Goal: Task Accomplishment & Management: Manage account settings

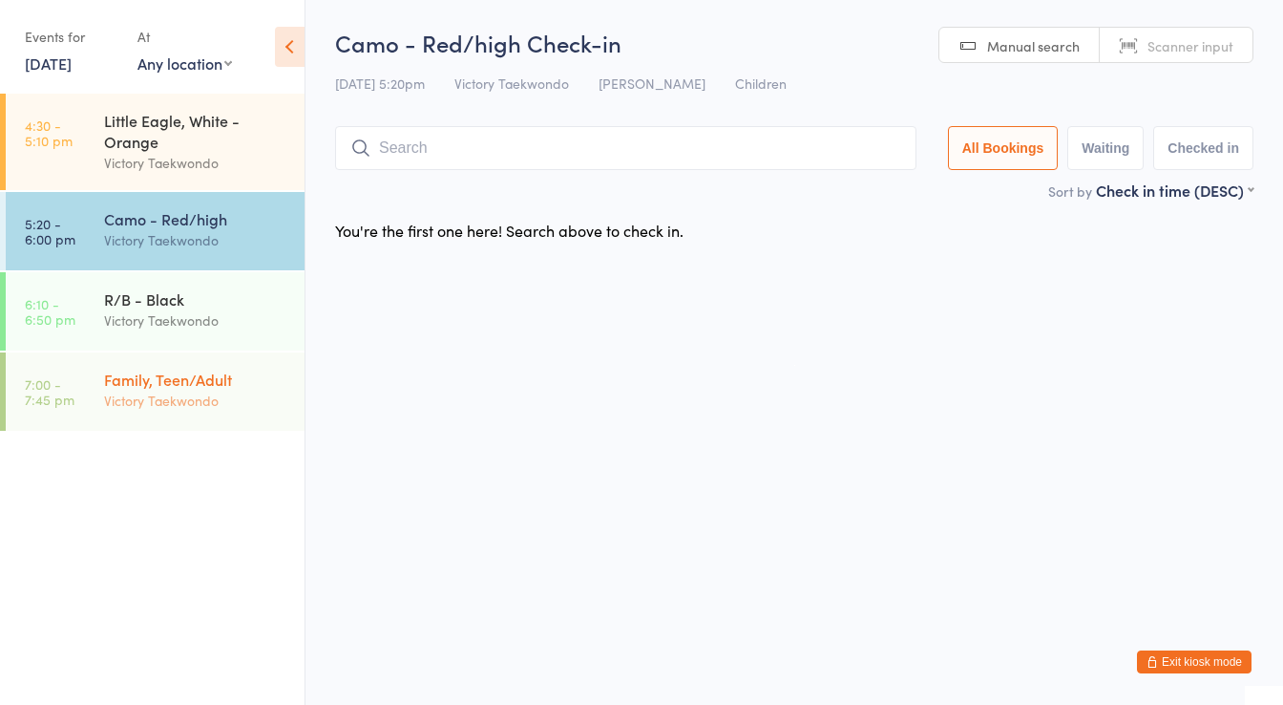
click at [160, 382] on div "Family, Teen/Adult" at bounding box center [196, 379] width 184 height 21
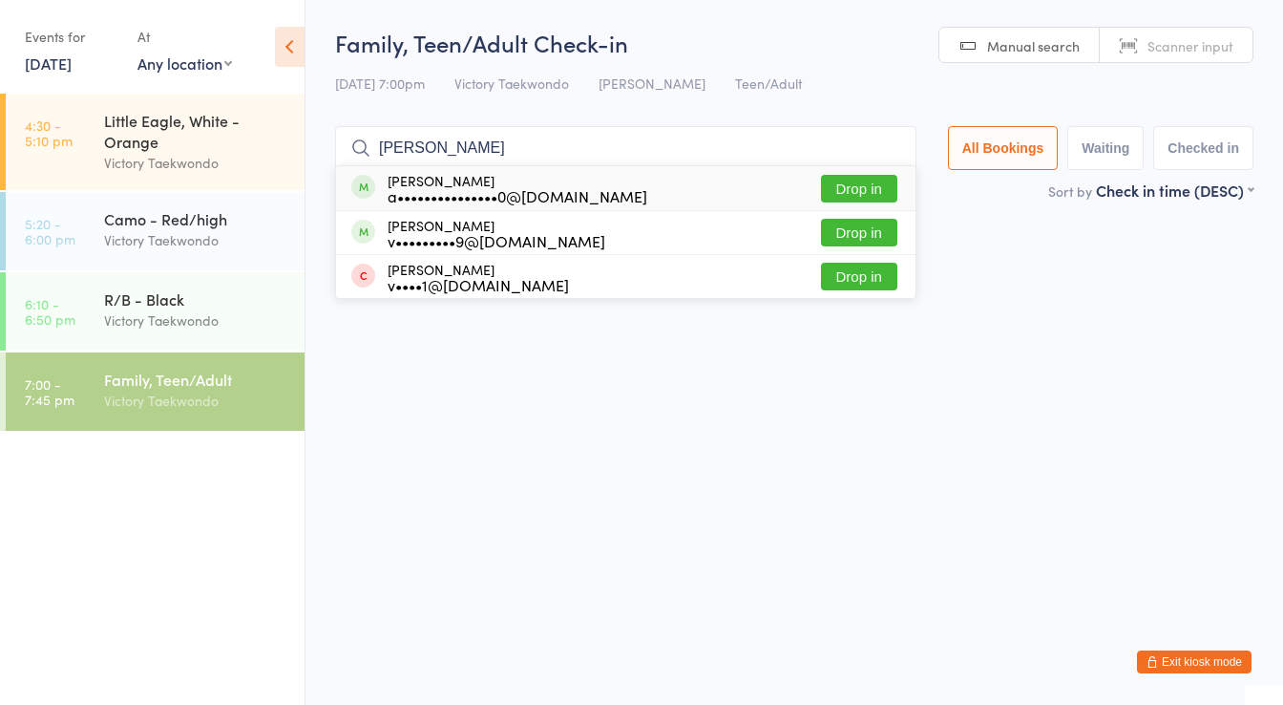
type input "[PERSON_NAME]"
click at [859, 186] on button "Drop in" at bounding box center [859, 189] width 76 height 28
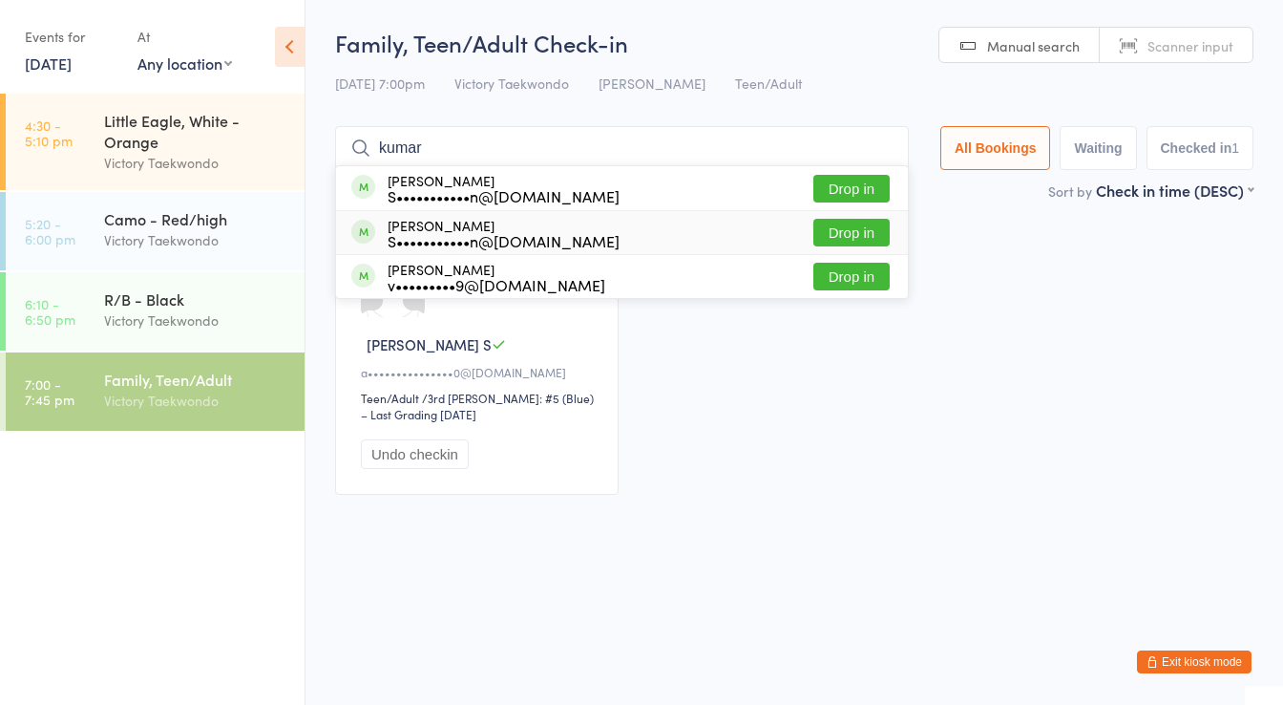
type input "kumar"
click at [858, 223] on button "Drop in" at bounding box center [851, 233] width 76 height 28
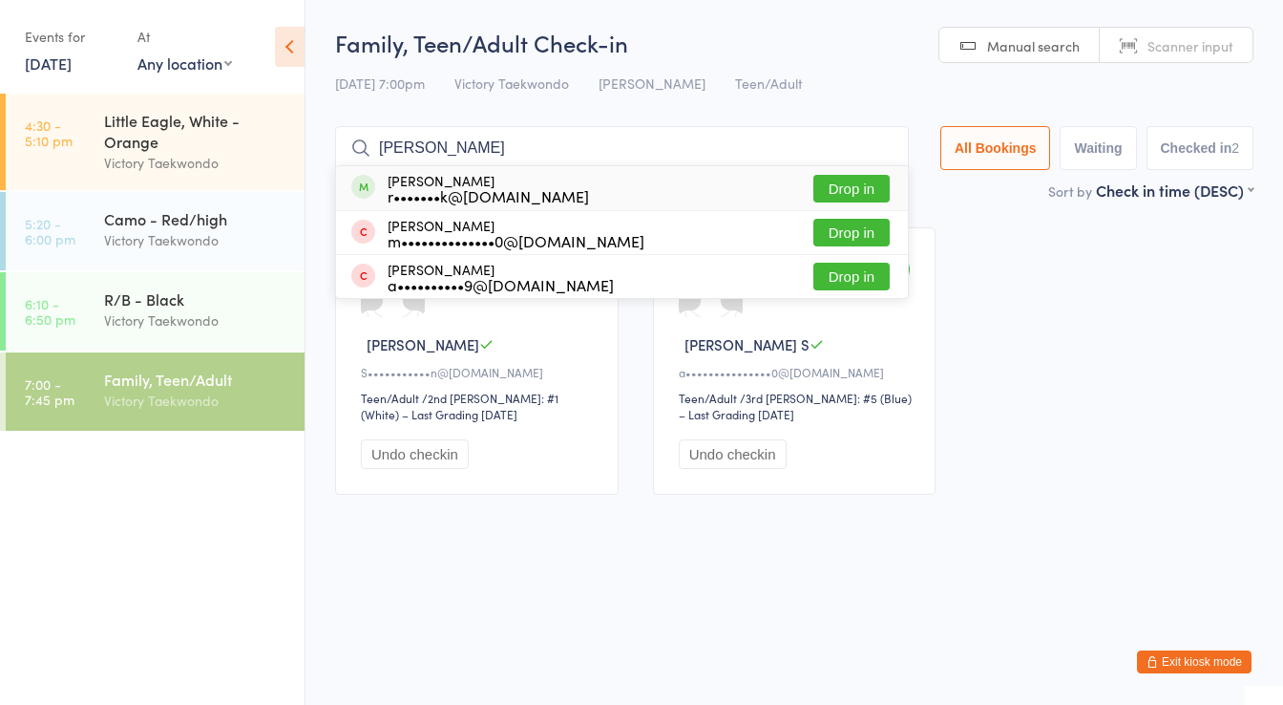
type input "[PERSON_NAME]"
click at [853, 186] on button "Drop in" at bounding box center [851, 189] width 76 height 28
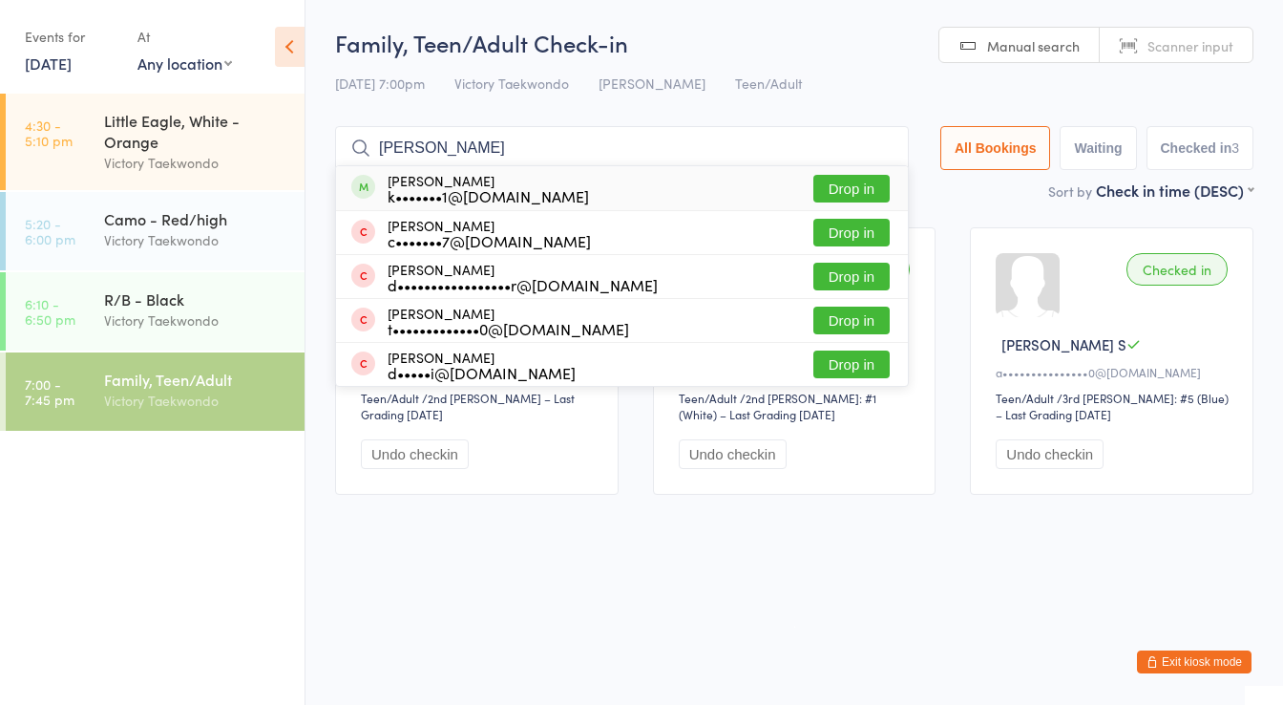
type input "[PERSON_NAME]"
click at [844, 185] on button "Drop in" at bounding box center [851, 189] width 76 height 28
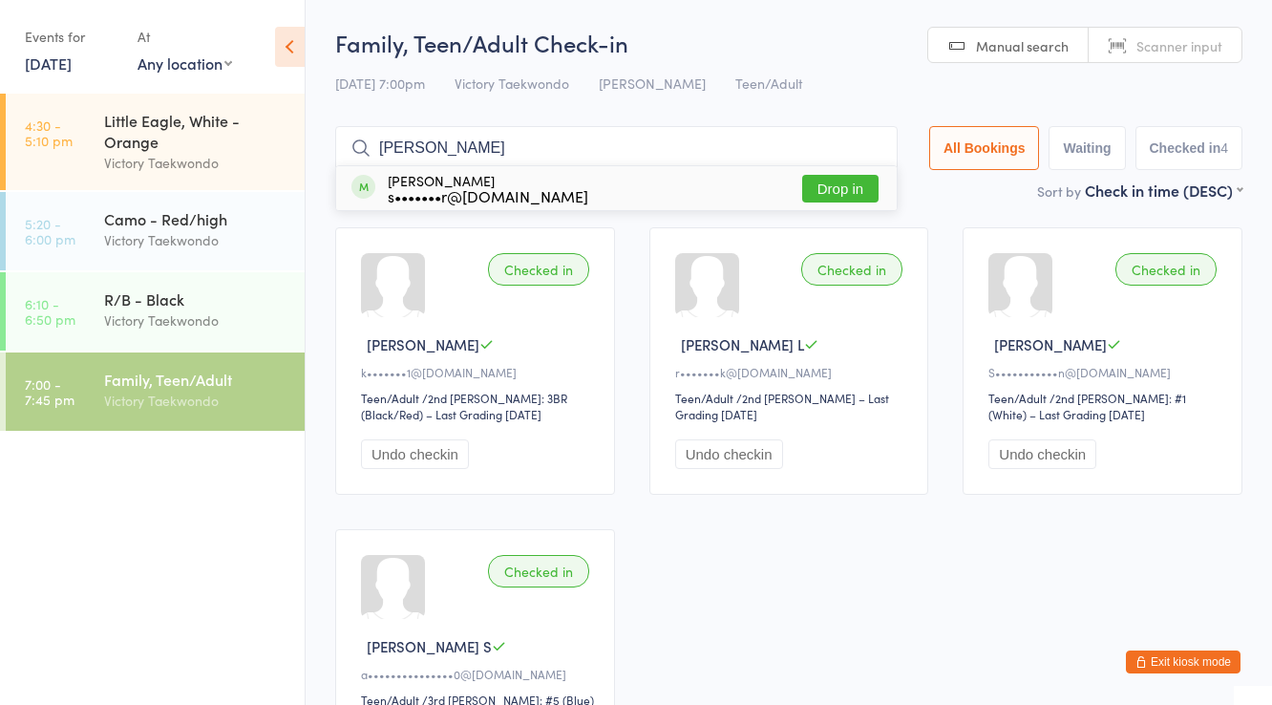
type input "[PERSON_NAME]"
click at [836, 188] on button "Drop in" at bounding box center [840, 189] width 76 height 28
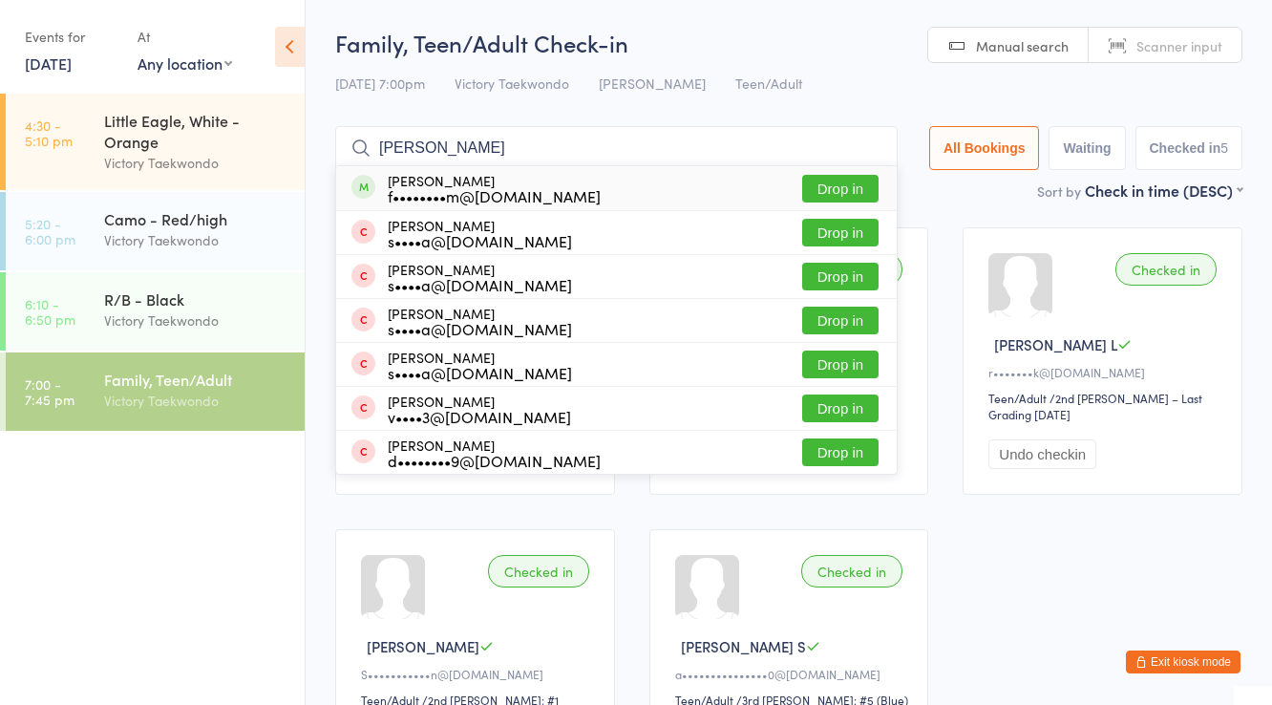
type input "[PERSON_NAME]"
click at [837, 190] on button "Drop in" at bounding box center [840, 189] width 76 height 28
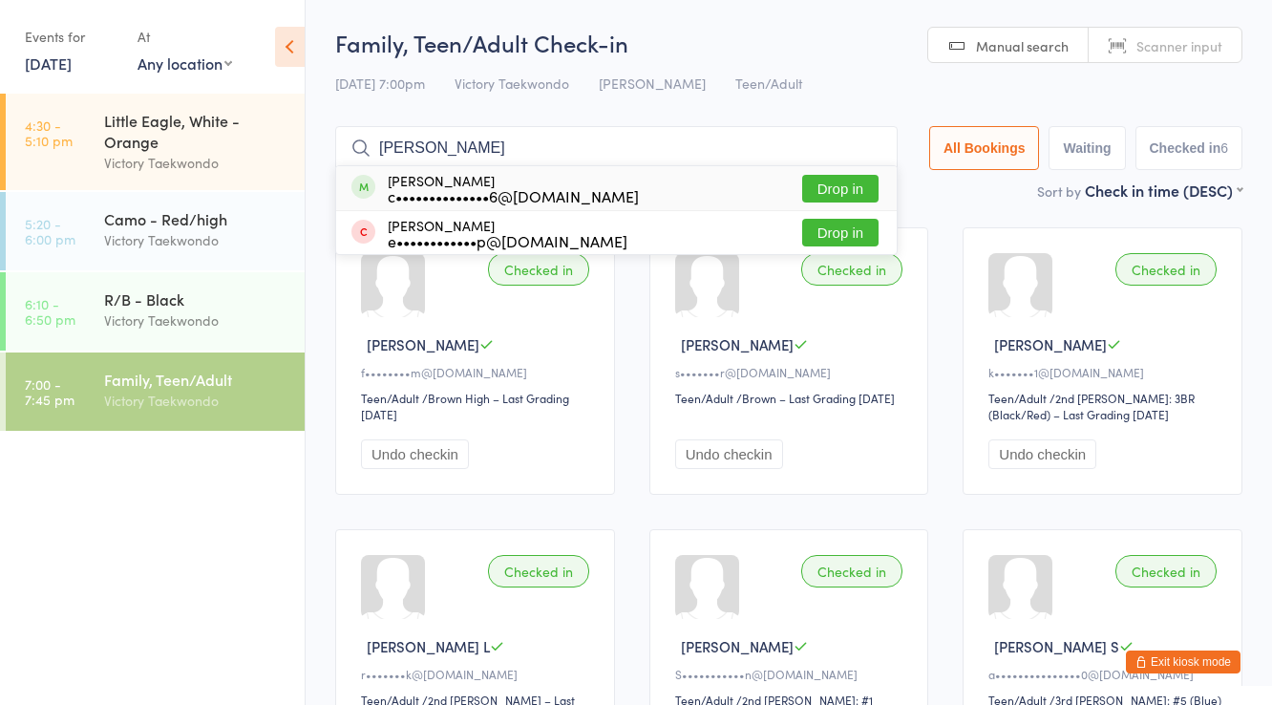
type input "[PERSON_NAME]"
click at [837, 190] on button "Drop in" at bounding box center [840, 189] width 76 height 28
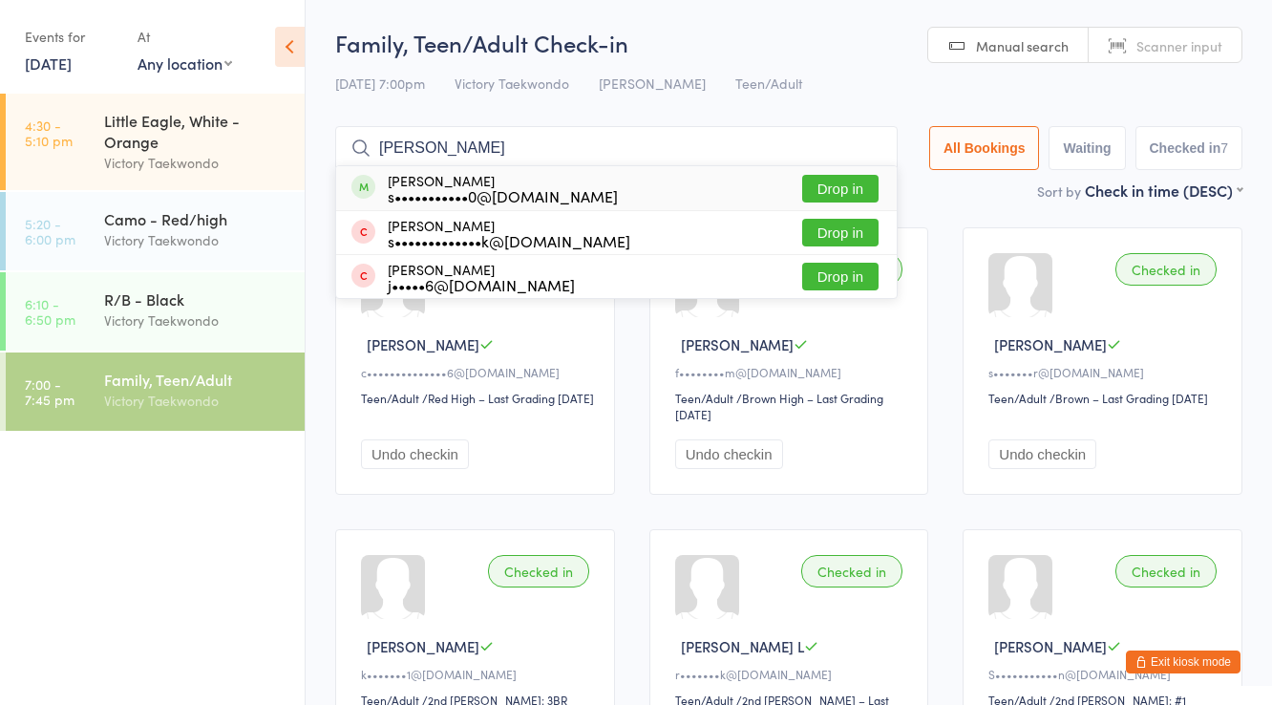
type input "[PERSON_NAME]"
click at [837, 190] on button "Drop in" at bounding box center [840, 189] width 76 height 28
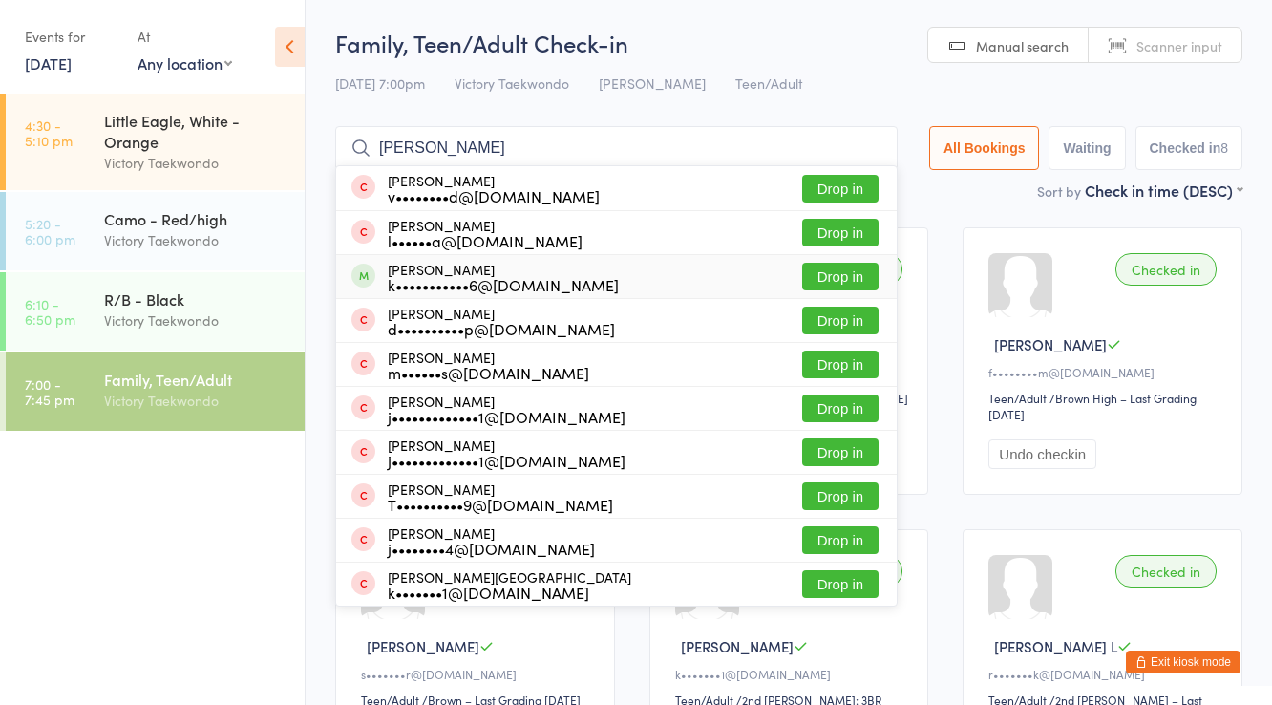
type input "[PERSON_NAME]"
click at [845, 273] on button "Drop in" at bounding box center [840, 277] width 76 height 28
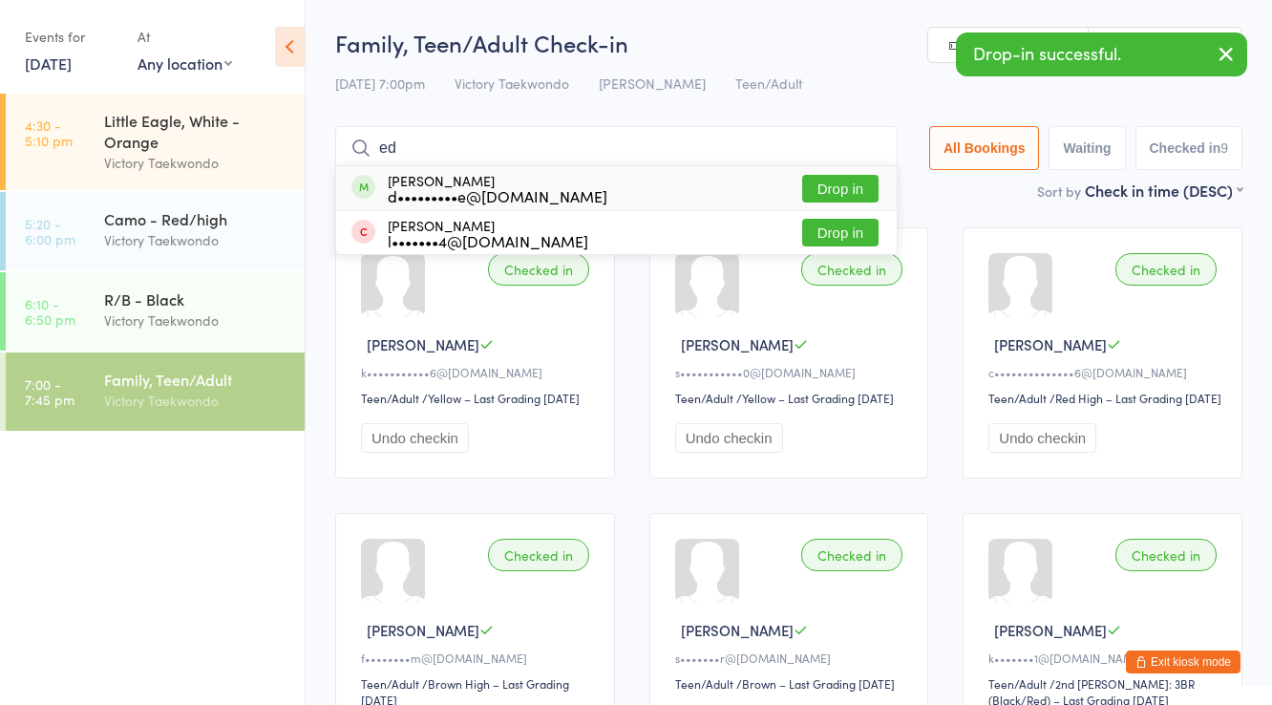
type input "ed"
click at [825, 183] on button "Drop in" at bounding box center [840, 189] width 76 height 28
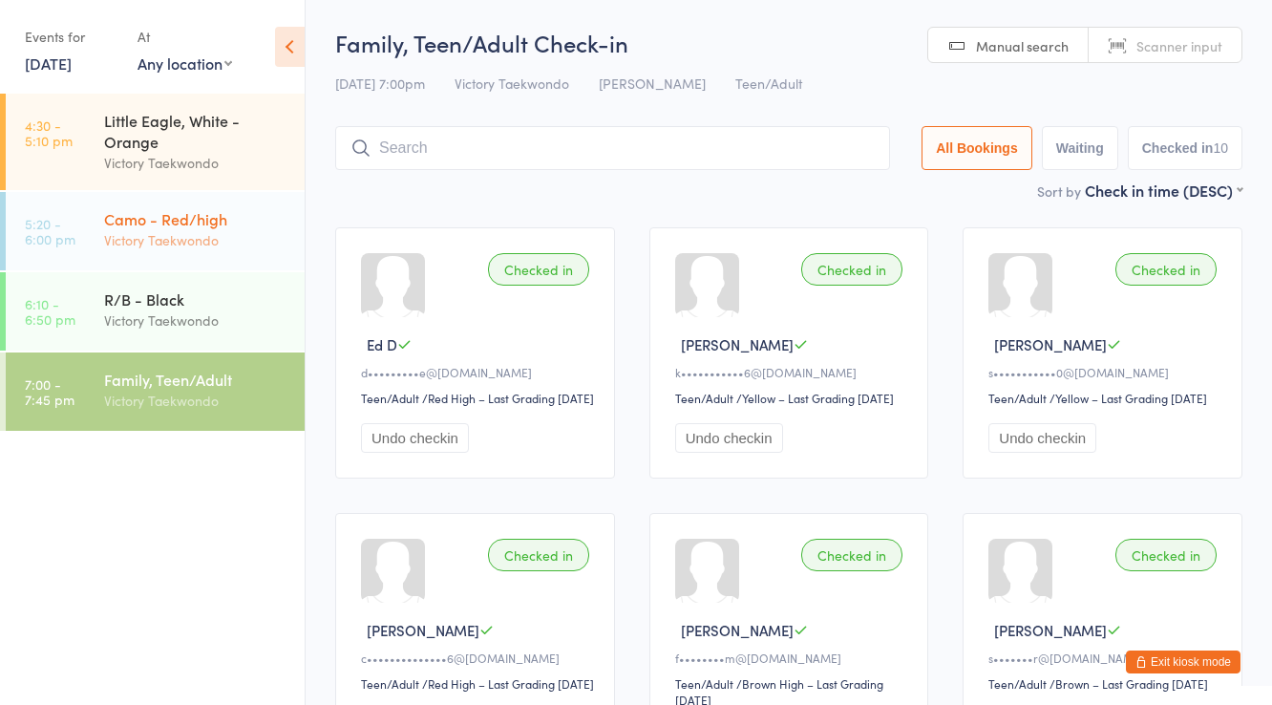
click at [171, 220] on div "Camo - Red/high" at bounding box center [196, 218] width 184 height 21
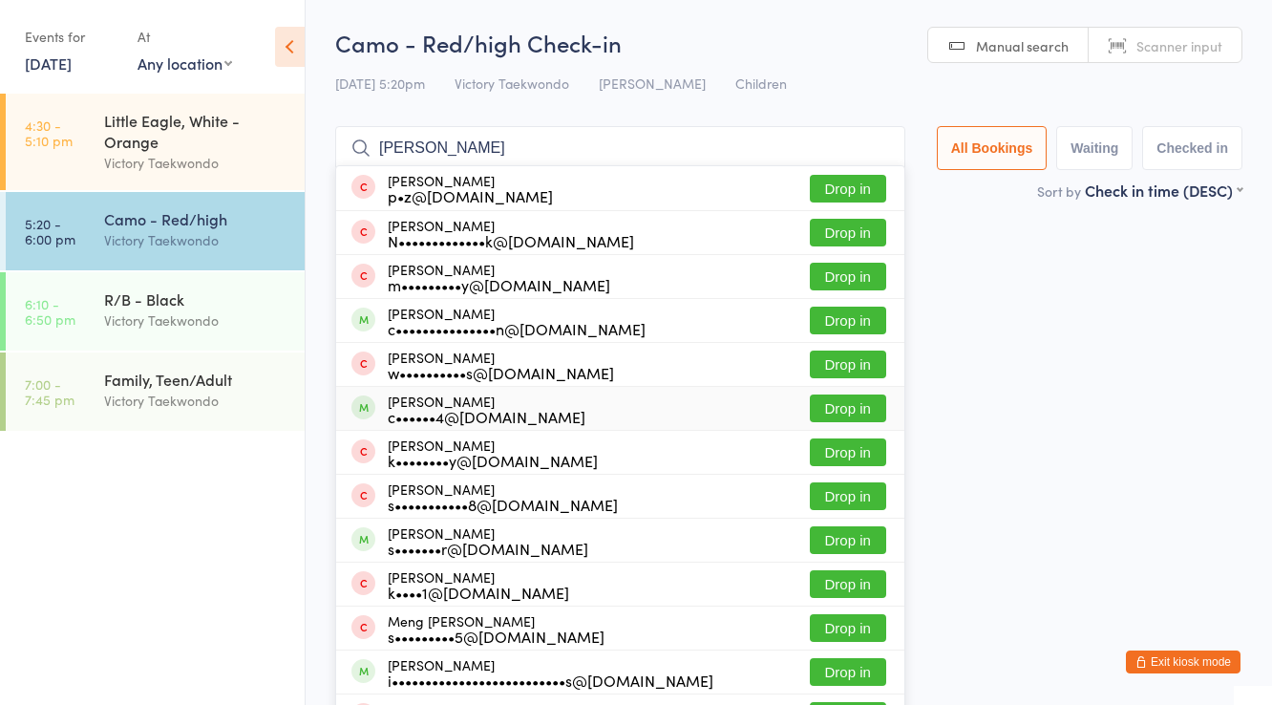
type input "[PERSON_NAME]"
click at [834, 412] on button "Drop in" at bounding box center [848, 408] width 76 height 28
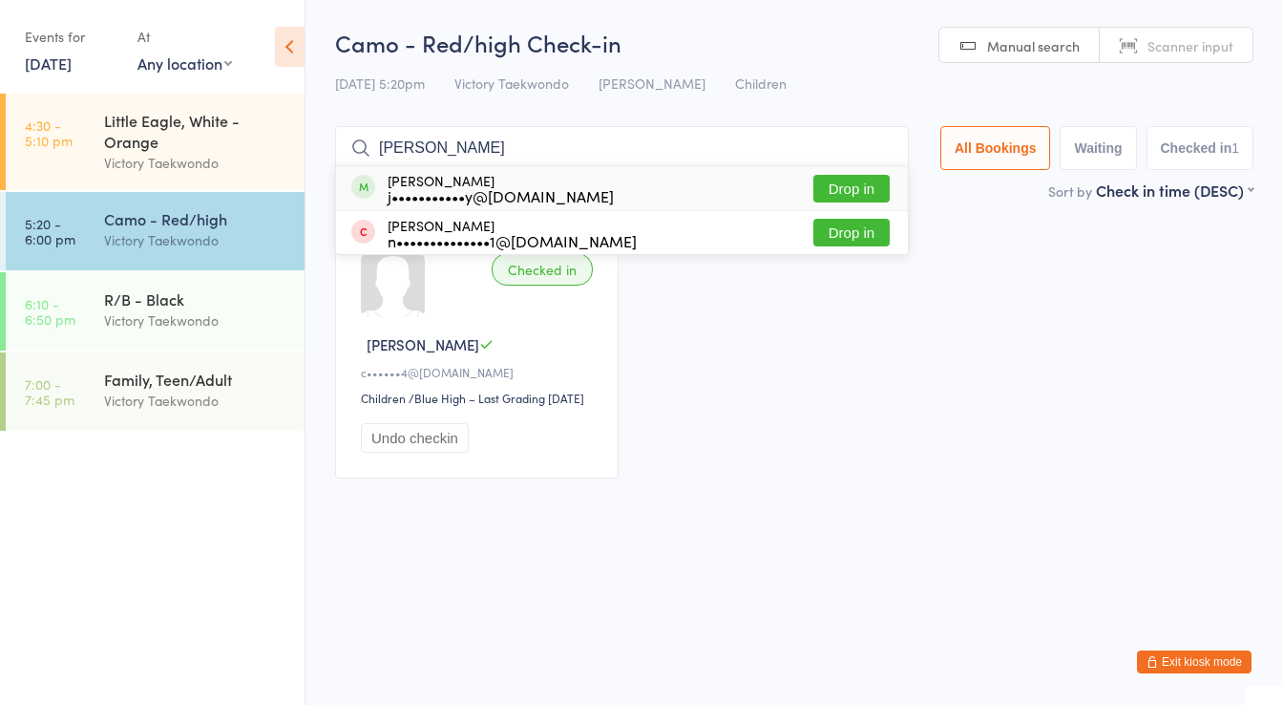
type input "[PERSON_NAME]"
click at [871, 187] on button "Drop in" at bounding box center [851, 189] width 76 height 28
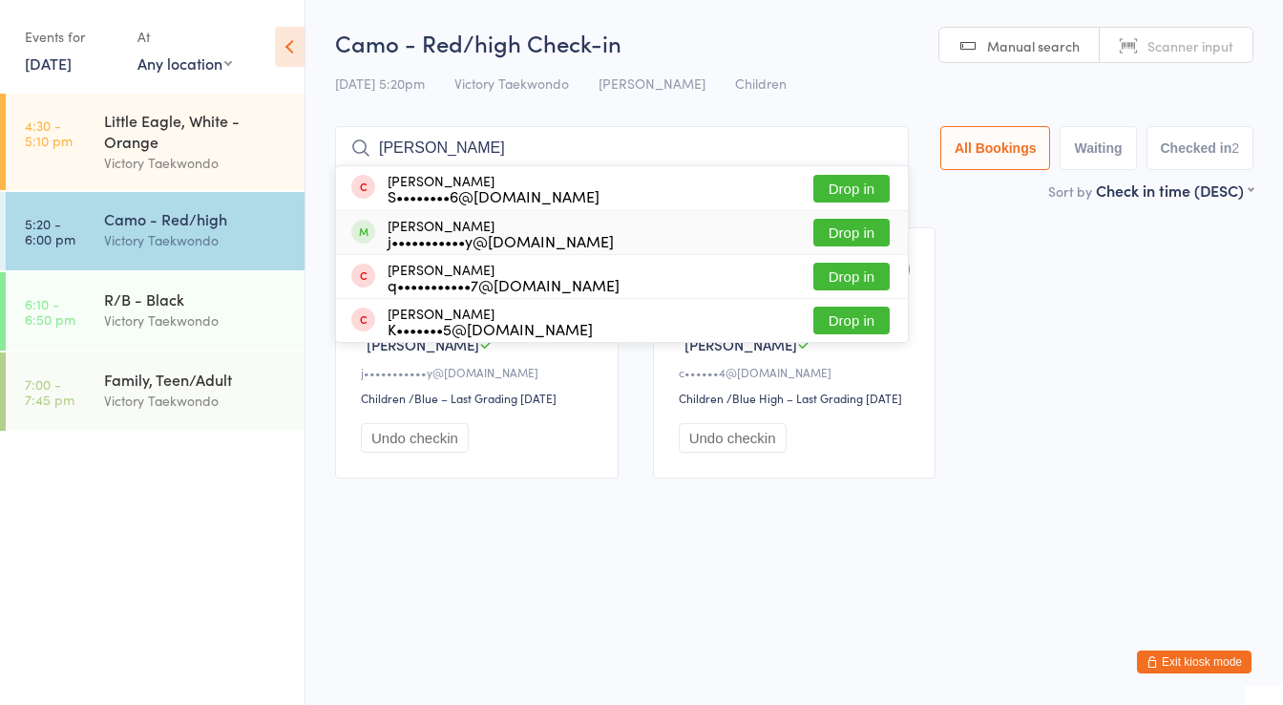
type input "[PERSON_NAME]"
click at [855, 232] on button "Drop in" at bounding box center [851, 233] width 76 height 28
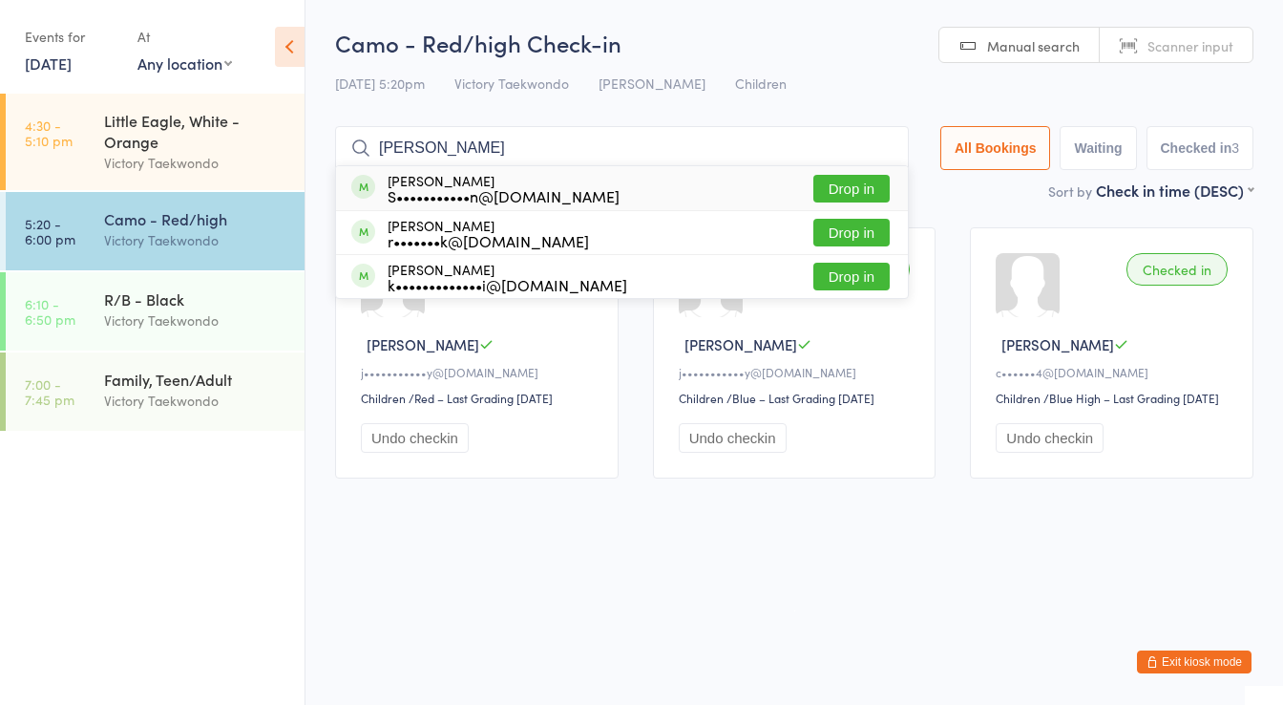
type input "[PERSON_NAME]"
click at [841, 186] on button "Drop in" at bounding box center [851, 189] width 76 height 28
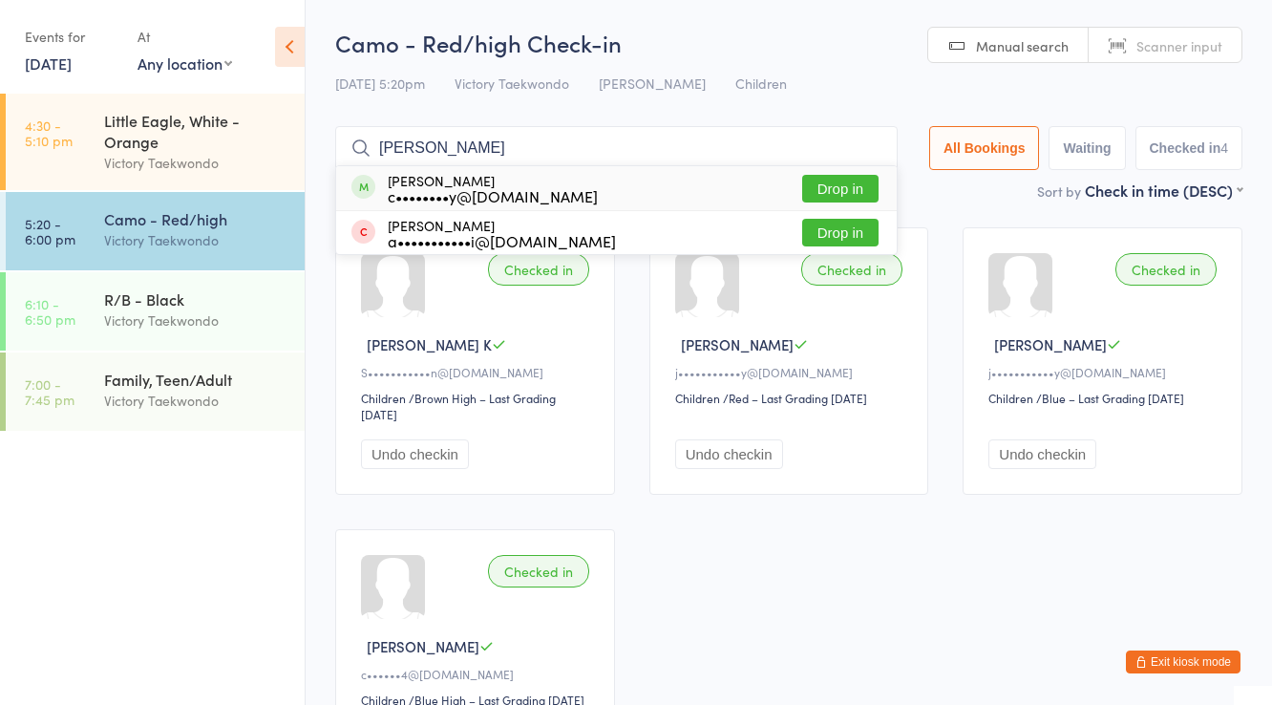
type input "[PERSON_NAME]"
click at [854, 182] on button "Drop in" at bounding box center [840, 189] width 76 height 28
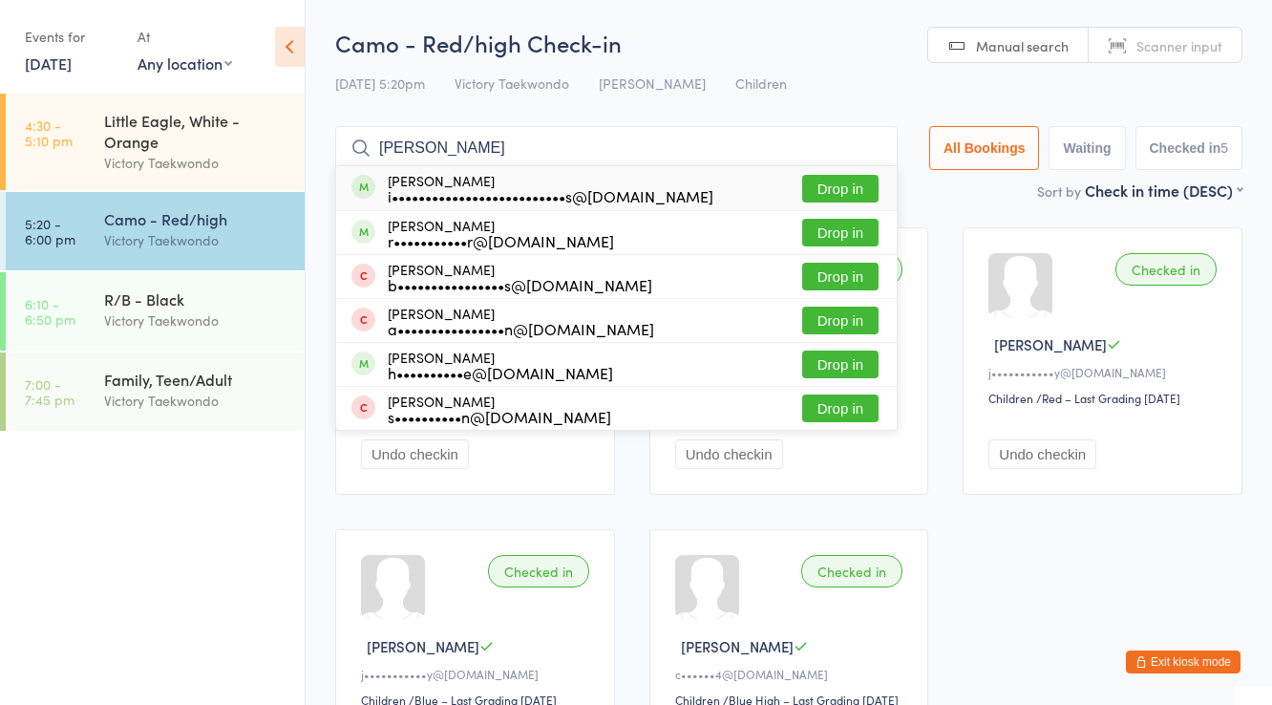
type input "[PERSON_NAME]"
click at [854, 182] on button "Drop in" at bounding box center [840, 189] width 76 height 28
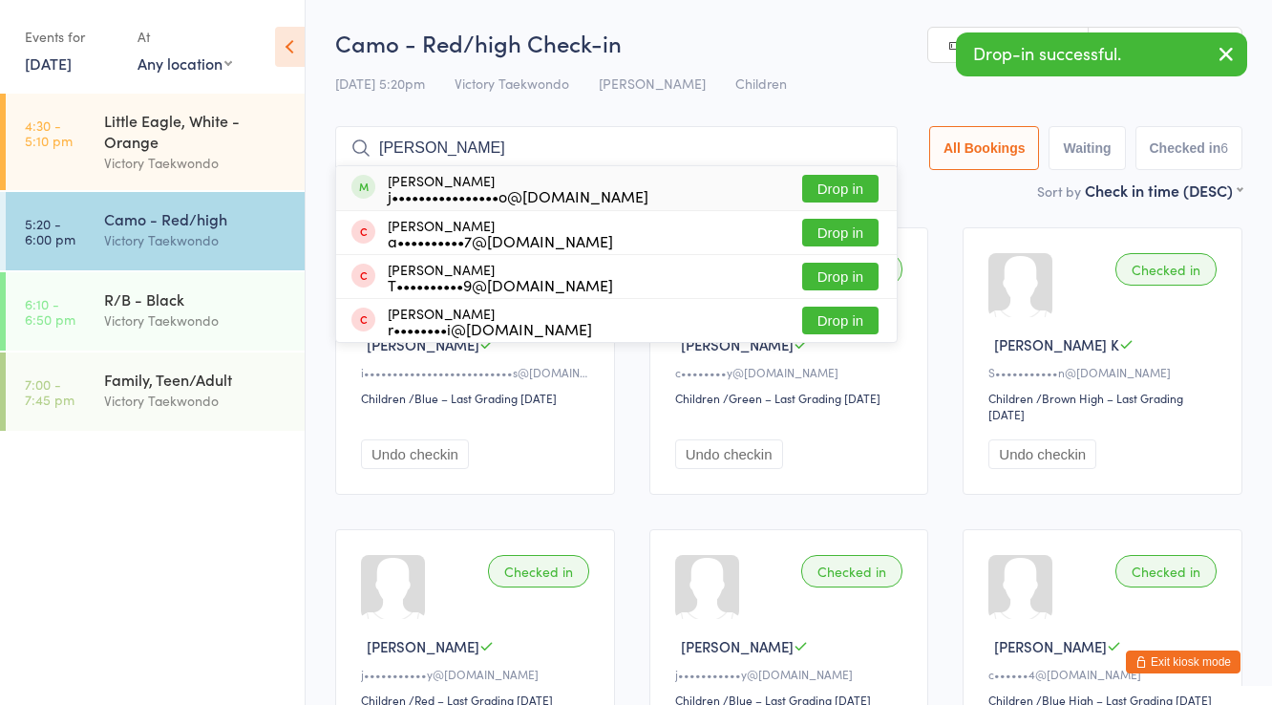
type input "[PERSON_NAME]"
click at [855, 182] on button "Drop in" at bounding box center [840, 189] width 76 height 28
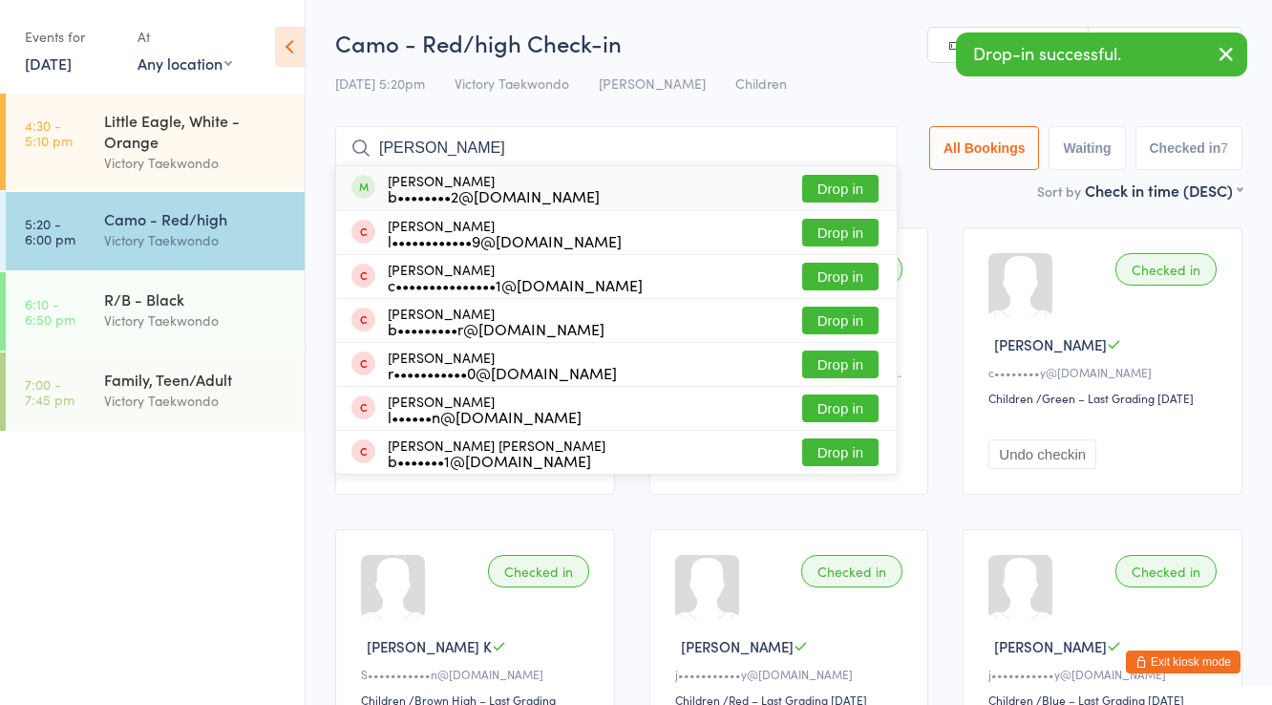
type input "[PERSON_NAME]"
click at [855, 182] on button "Drop in" at bounding box center [840, 189] width 76 height 28
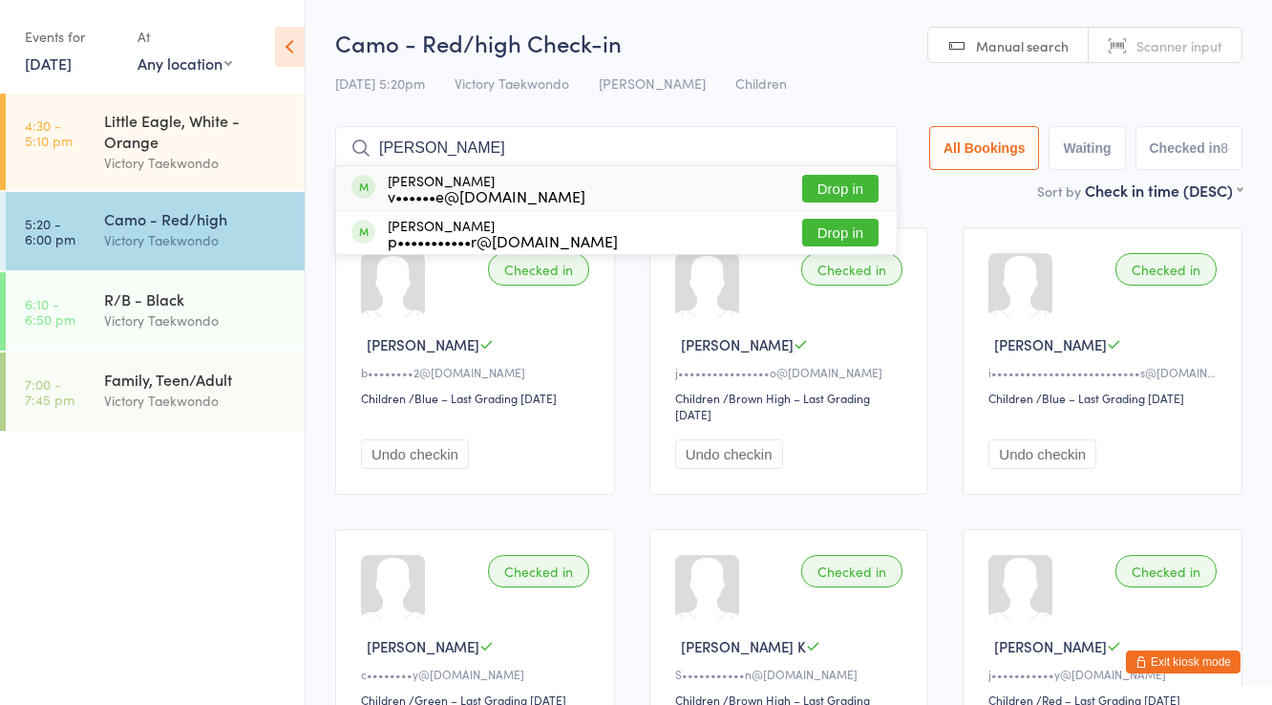
type input "[PERSON_NAME]"
click at [855, 182] on button "Drop in" at bounding box center [840, 189] width 76 height 28
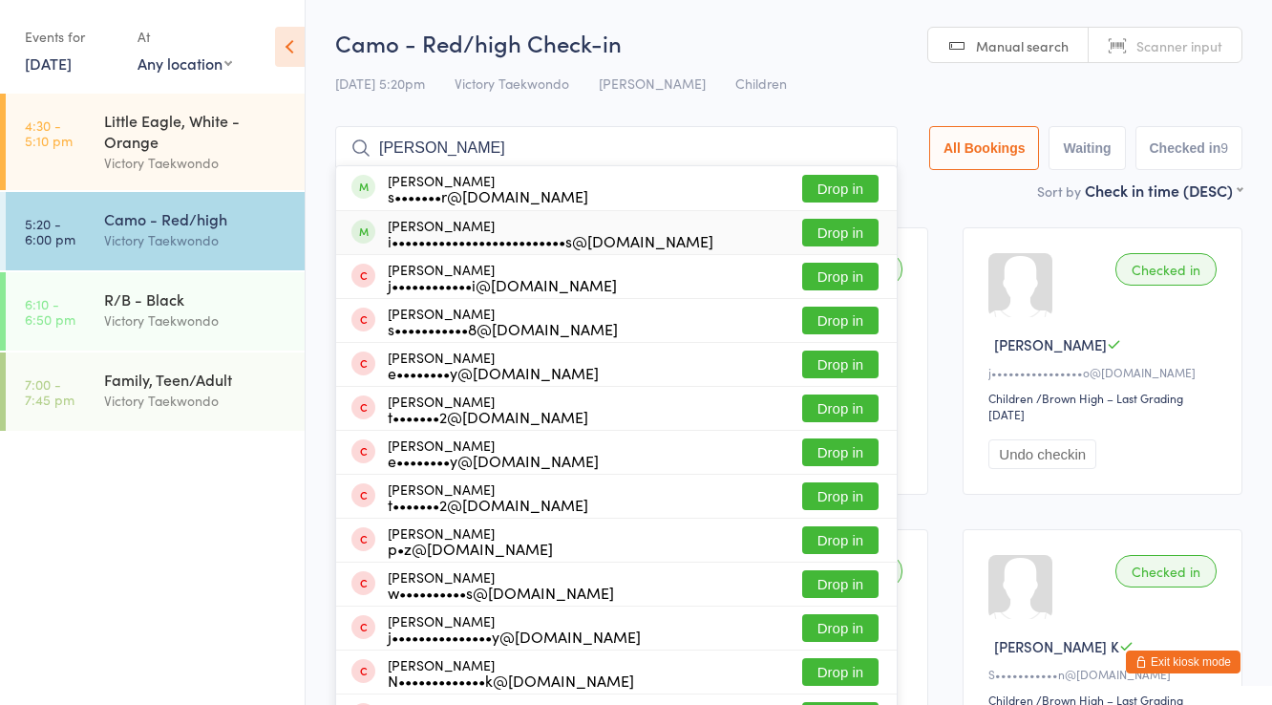
type input "[PERSON_NAME]"
click at [849, 232] on button "Drop in" at bounding box center [840, 233] width 76 height 28
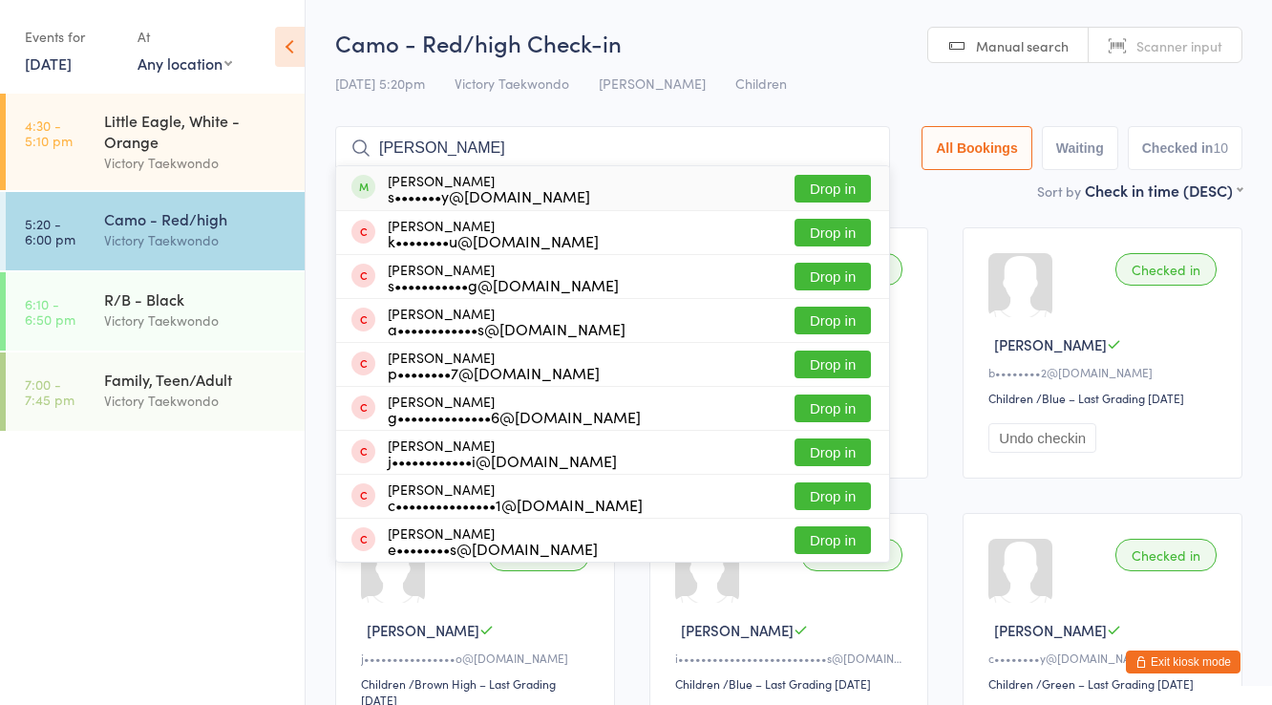
type input "[PERSON_NAME]"
click at [840, 191] on button "Drop in" at bounding box center [832, 189] width 76 height 28
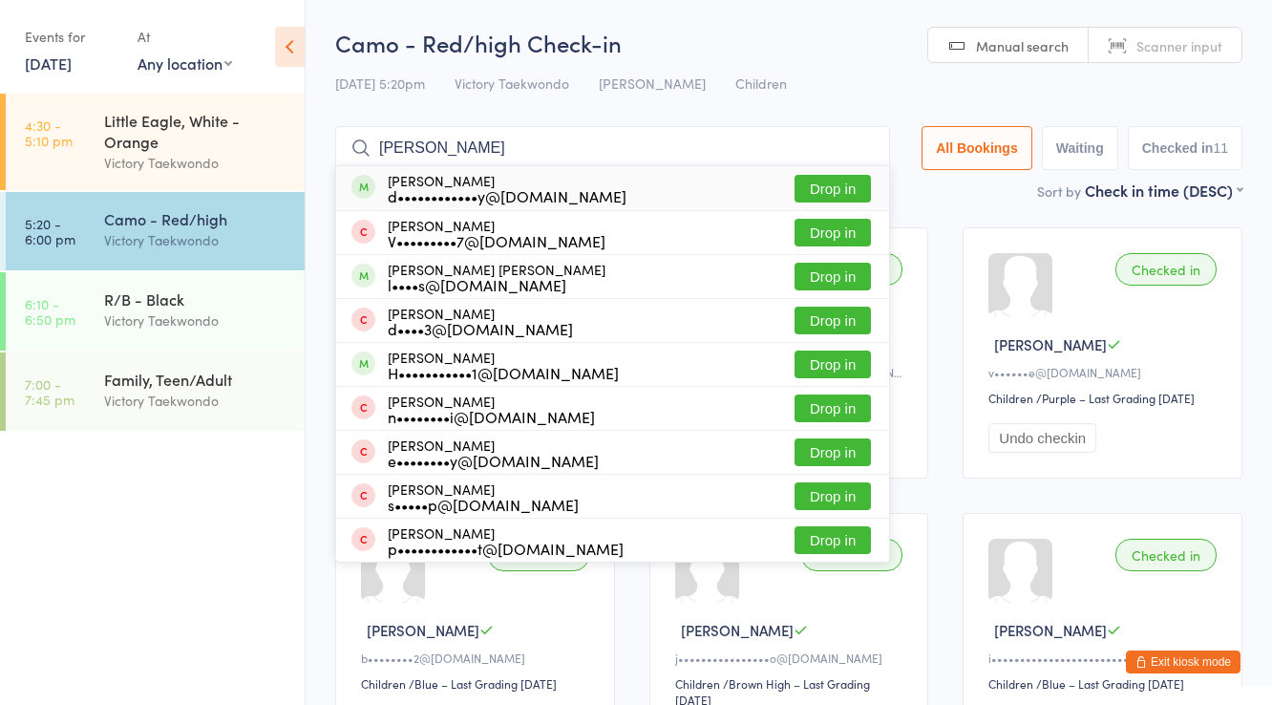
type input "[PERSON_NAME]"
click at [840, 191] on button "Drop in" at bounding box center [832, 189] width 76 height 28
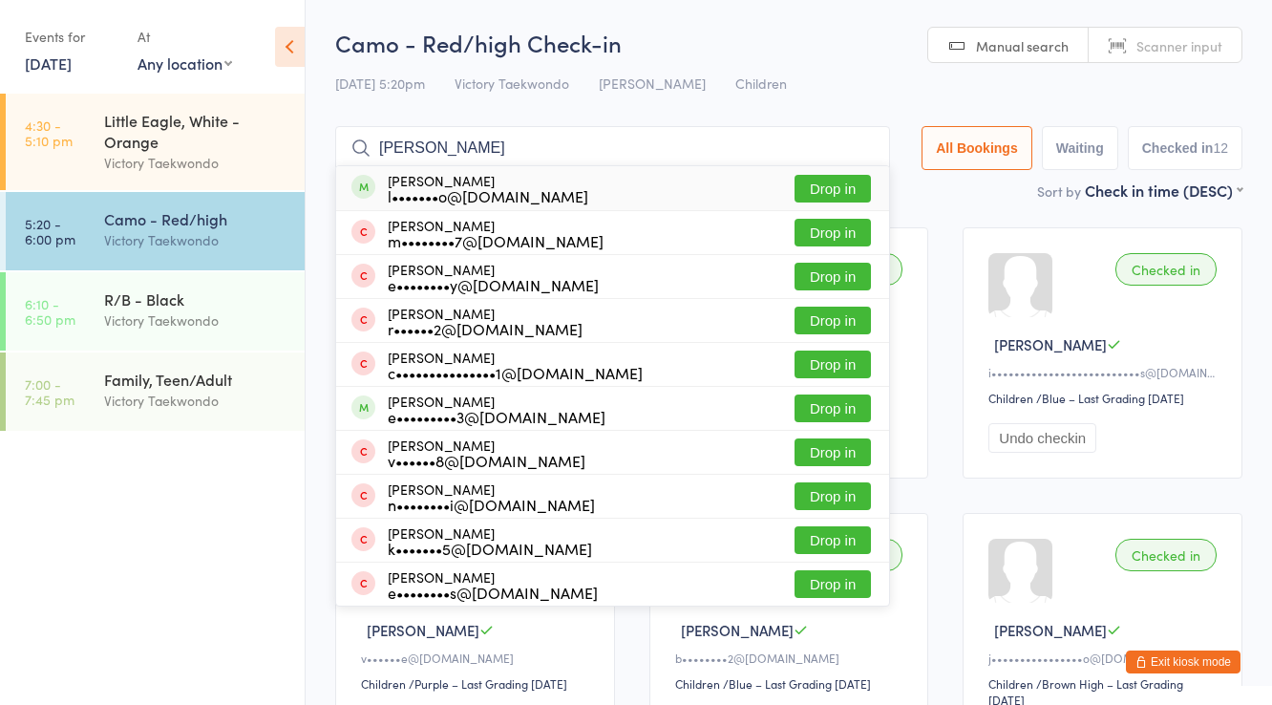
type input "[PERSON_NAME]"
click at [840, 191] on button "Drop in" at bounding box center [832, 189] width 76 height 28
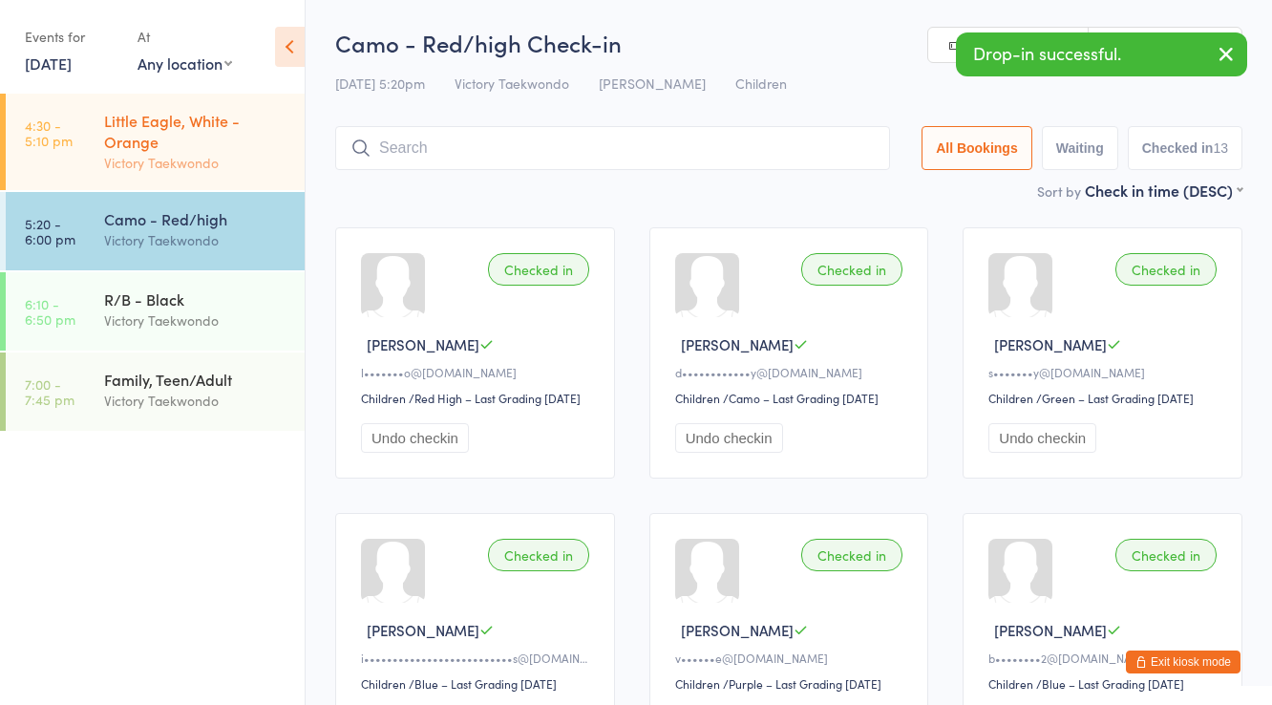
click at [199, 131] on div "Little Eagle, White - Orange" at bounding box center [196, 131] width 184 height 42
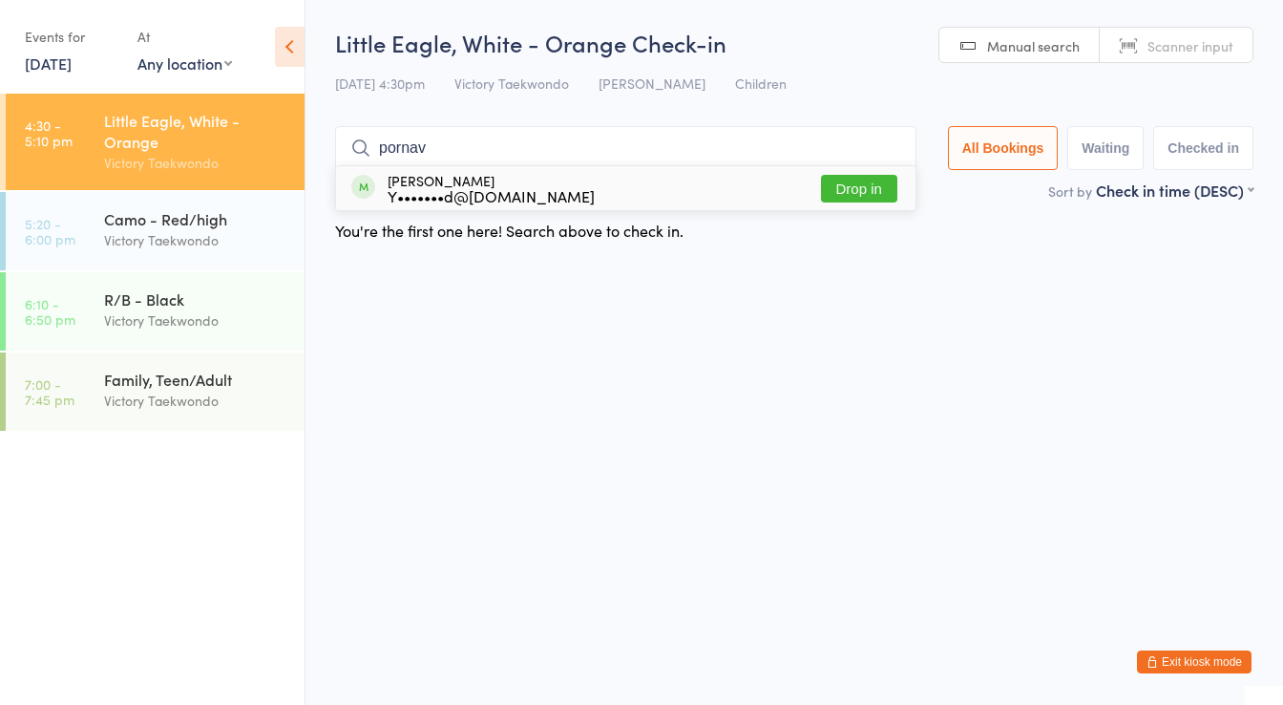
type input "pornav"
click at [851, 183] on button "Drop in" at bounding box center [859, 189] width 76 height 28
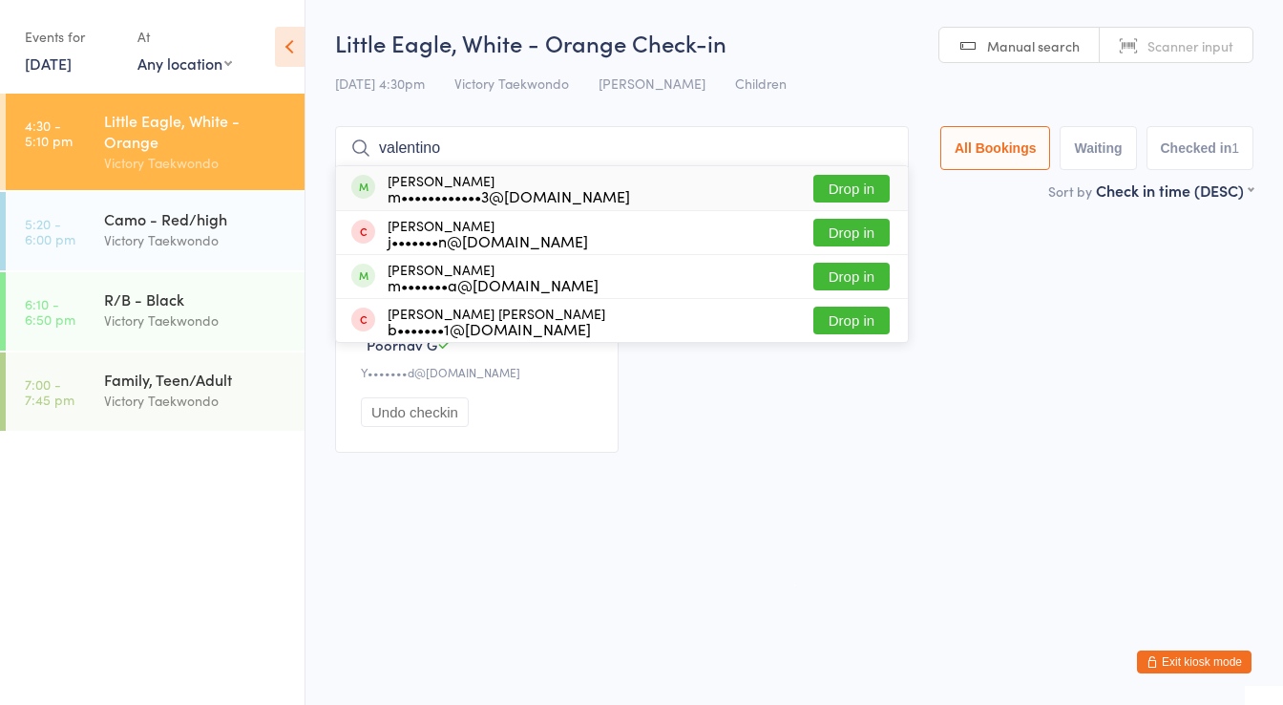
type input "valentino"
click at [851, 183] on button "Drop in" at bounding box center [851, 189] width 76 height 28
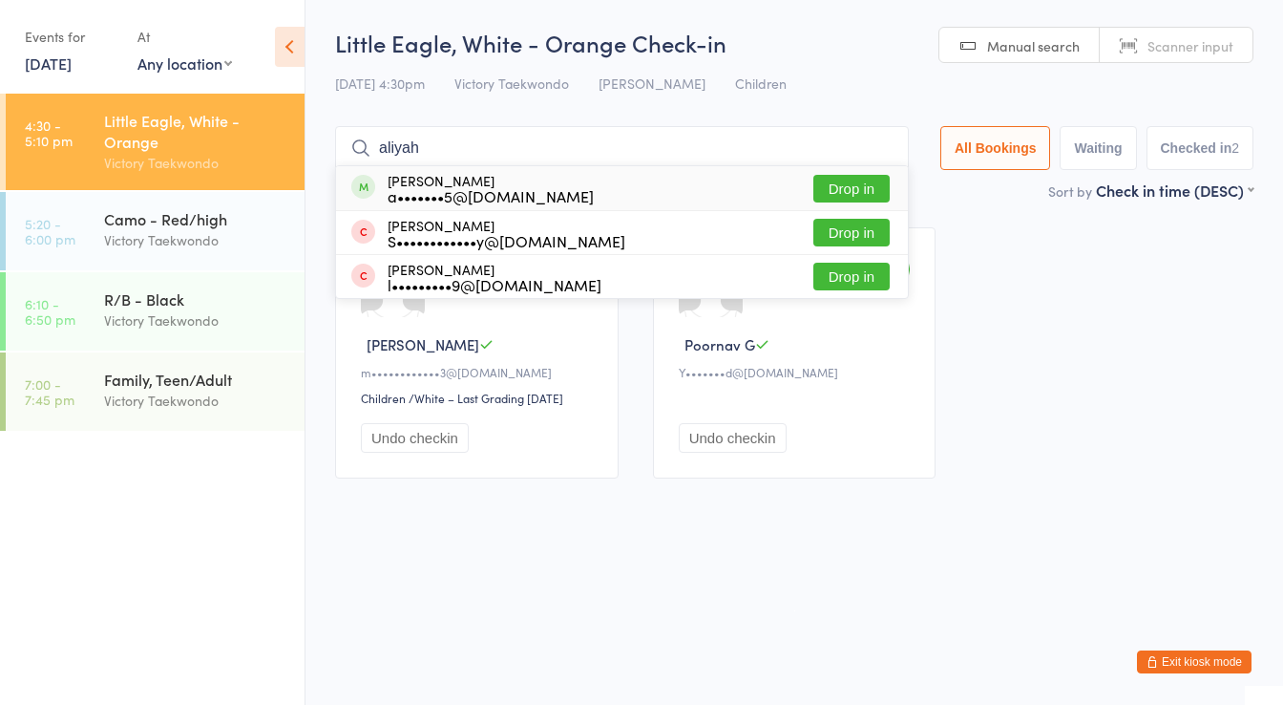
type input "aliyah"
click at [851, 183] on button "Drop in" at bounding box center [851, 189] width 76 height 28
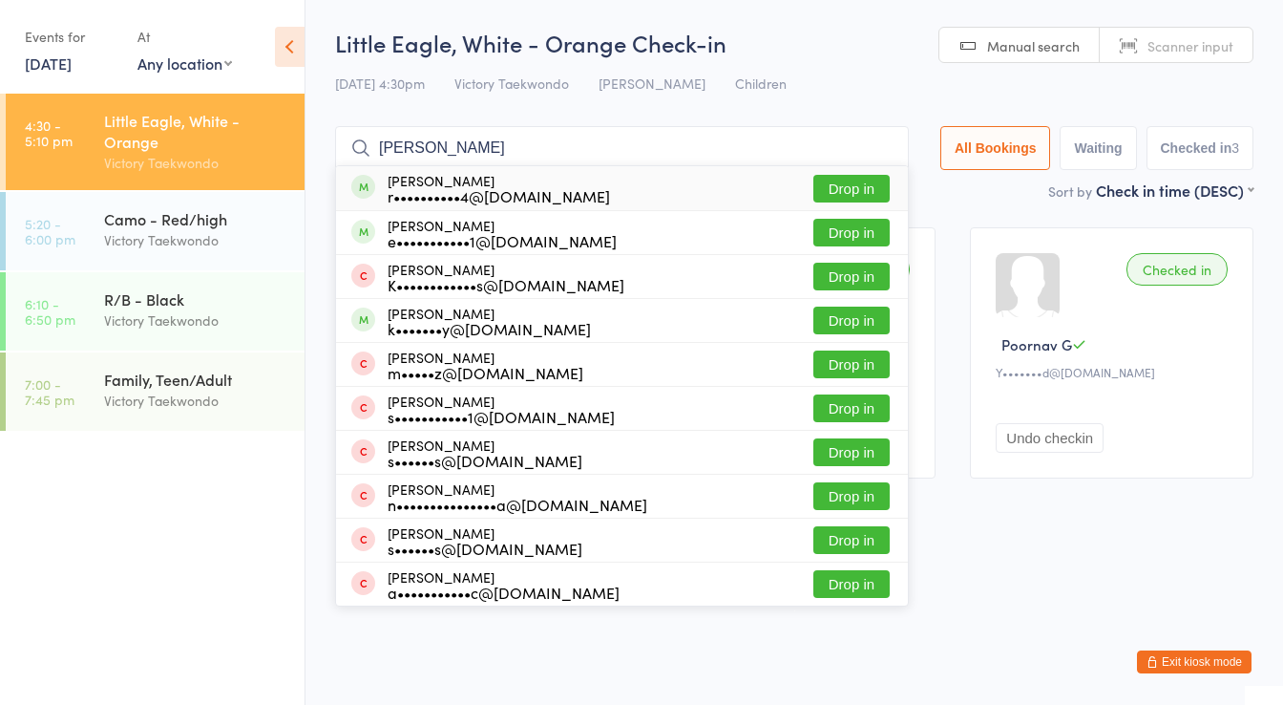
type input "[PERSON_NAME]"
click at [851, 183] on button "Drop in" at bounding box center [851, 189] width 76 height 28
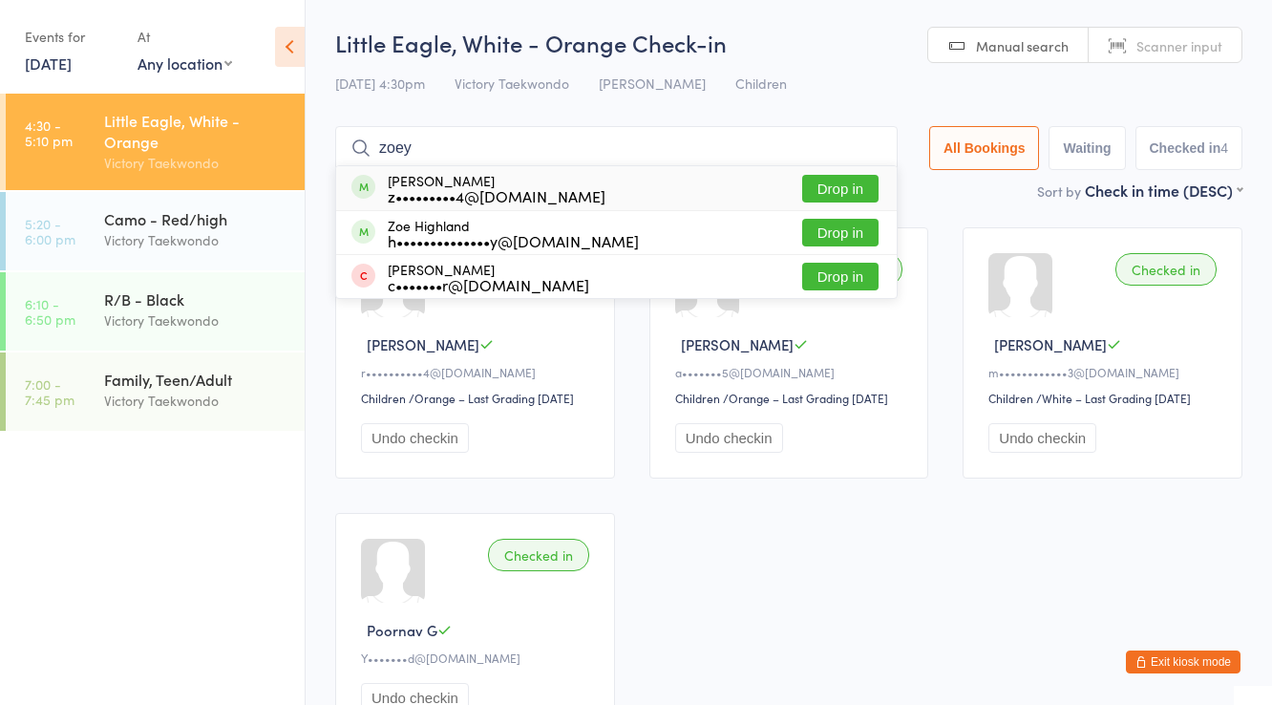
type input "zoey"
click at [851, 183] on button "Drop in" at bounding box center [840, 189] width 76 height 28
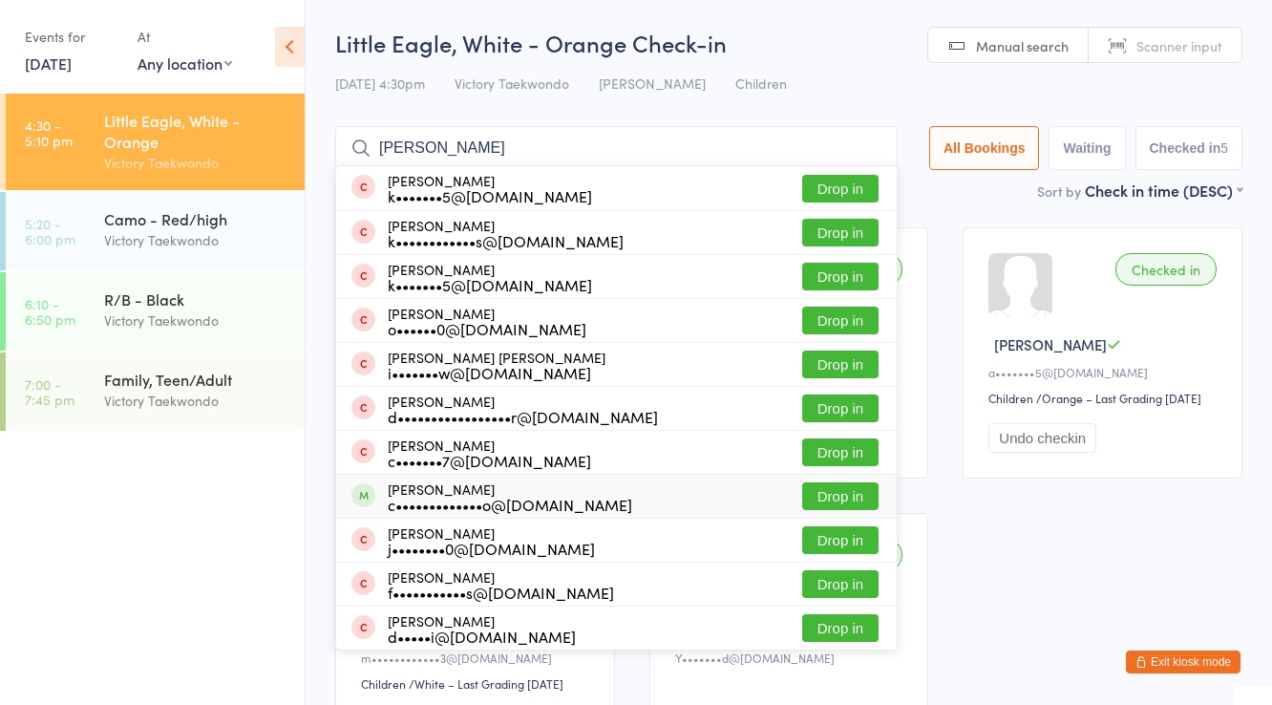
type input "[PERSON_NAME]"
click at [855, 495] on button "Drop in" at bounding box center [840, 496] width 76 height 28
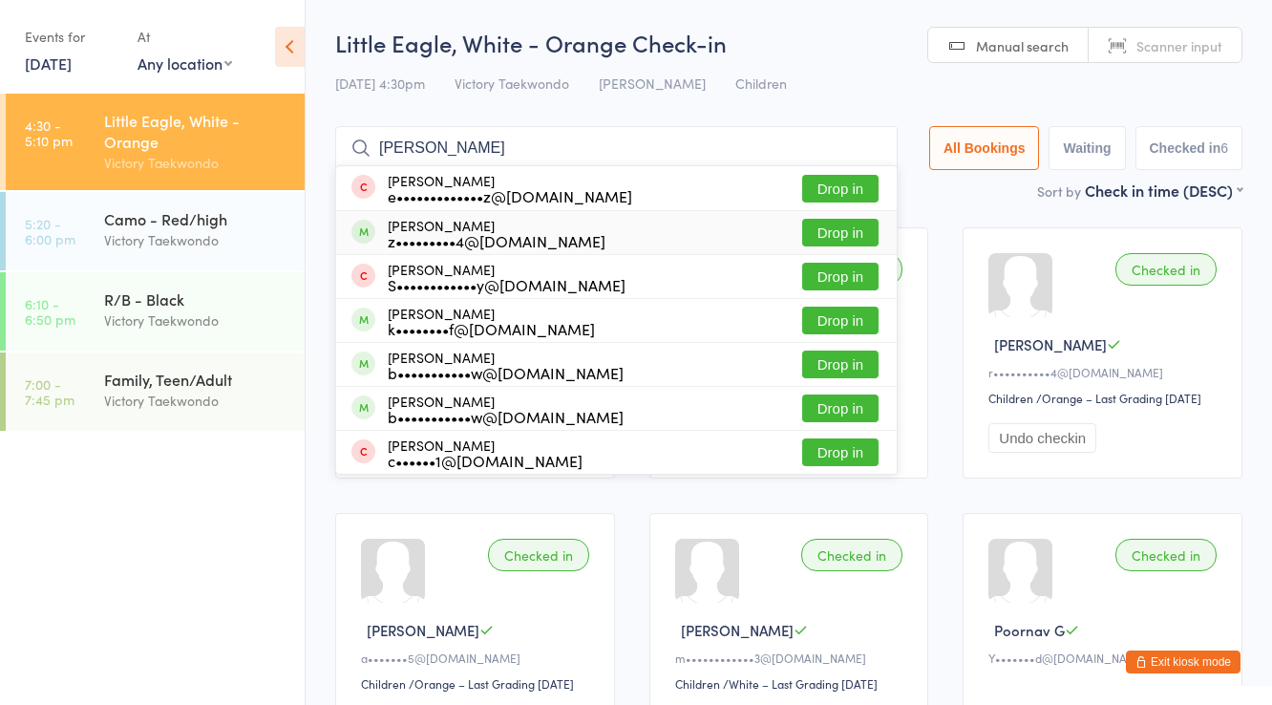
type input "[PERSON_NAME]"
click at [848, 229] on button "Drop in" at bounding box center [840, 233] width 76 height 28
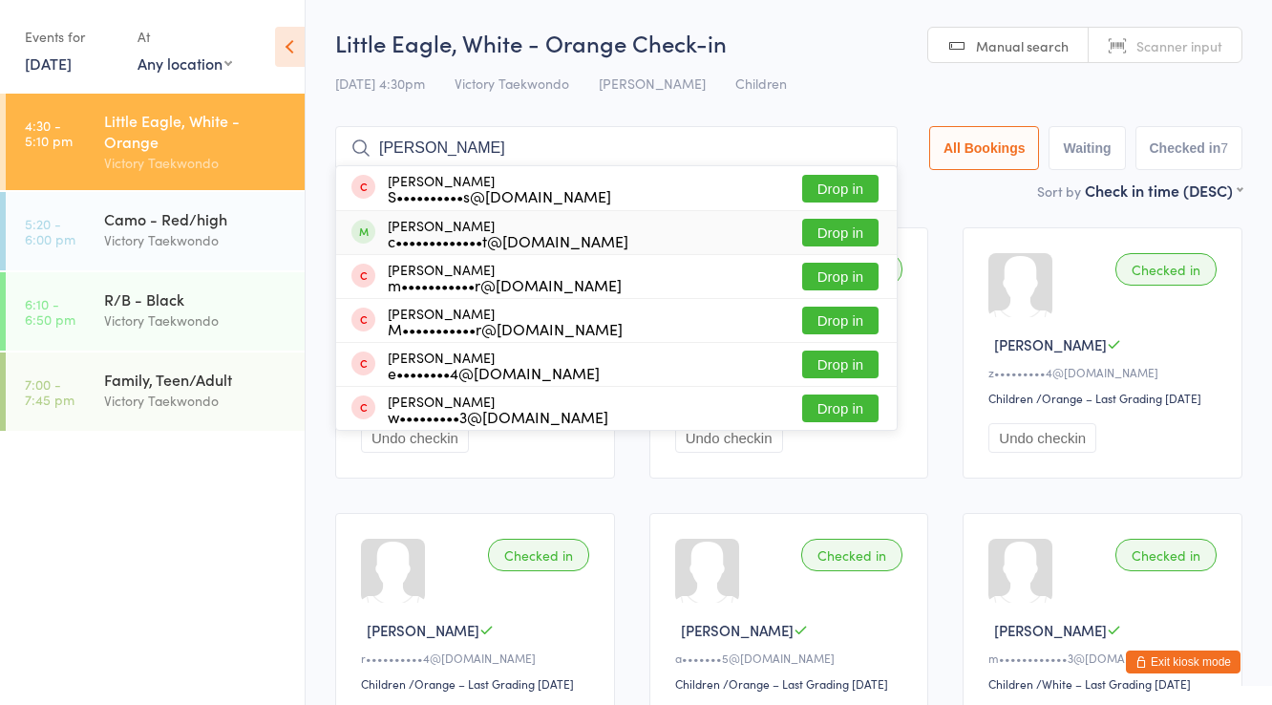
type input "[PERSON_NAME]"
click at [843, 231] on button "Drop in" at bounding box center [840, 233] width 76 height 28
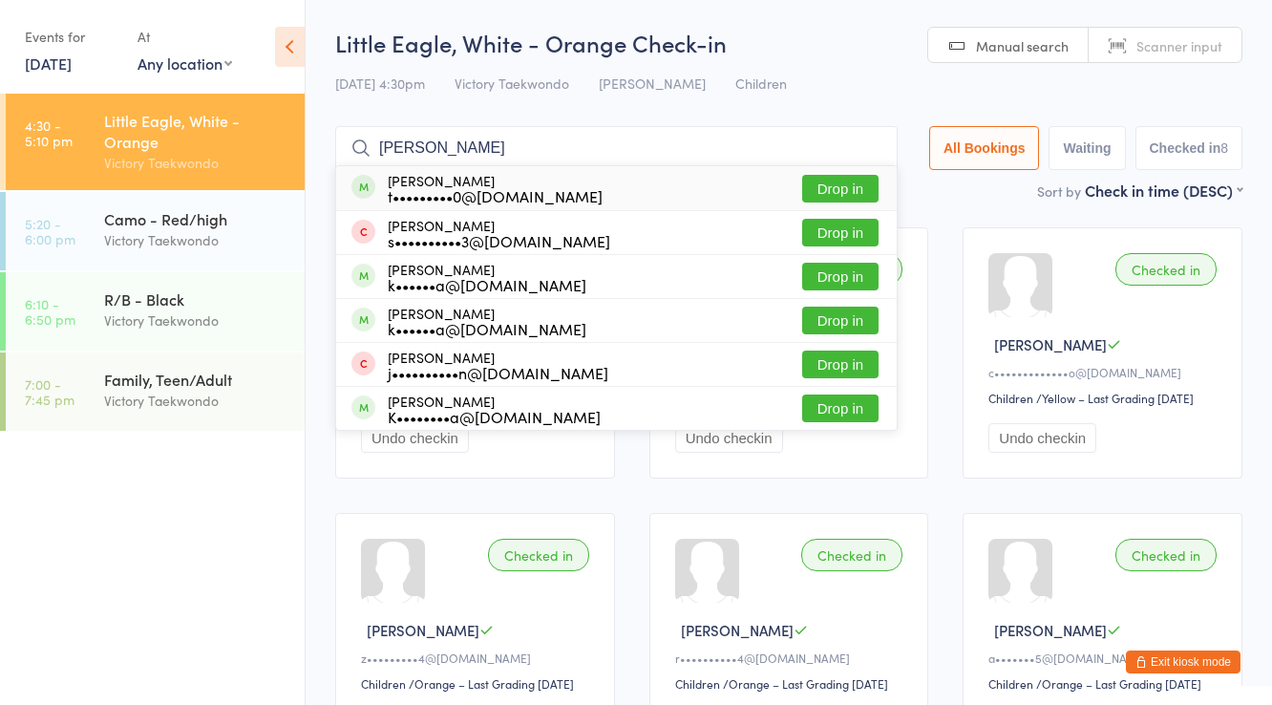
type input "[PERSON_NAME]"
click at [845, 187] on button "Drop in" at bounding box center [840, 189] width 76 height 28
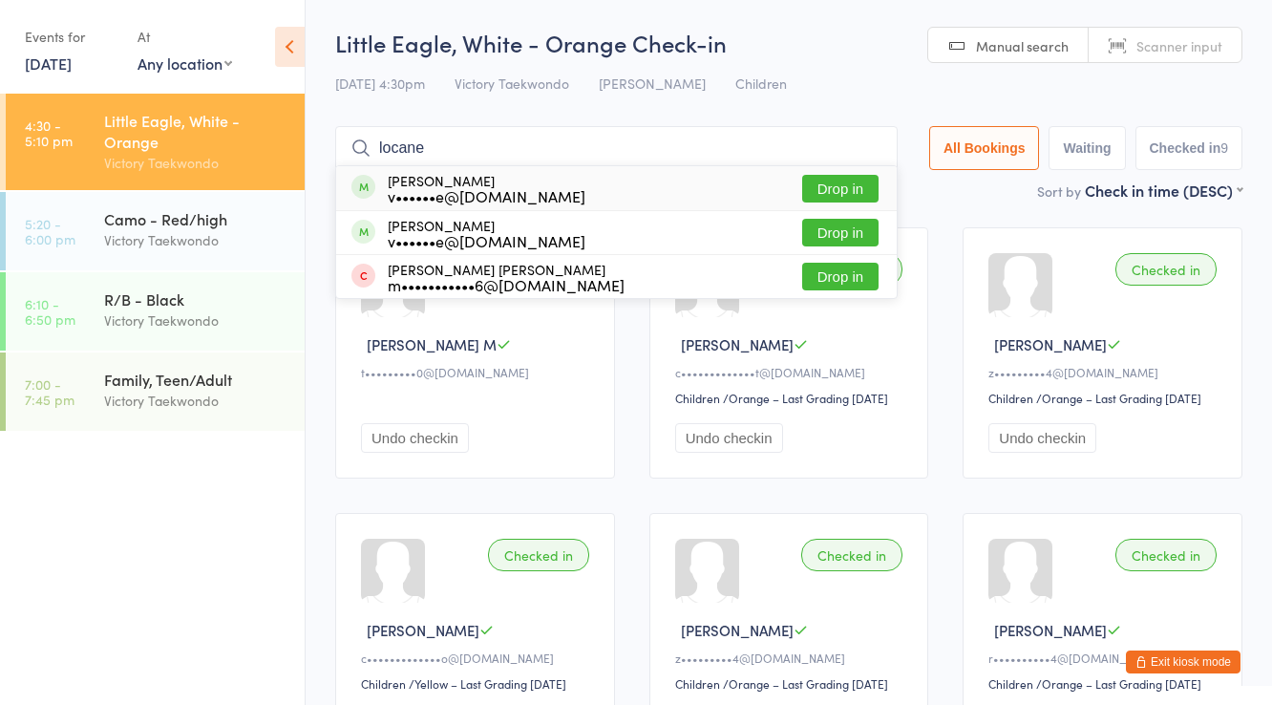
type input "locane"
click at [854, 186] on button "Drop in" at bounding box center [840, 189] width 76 height 28
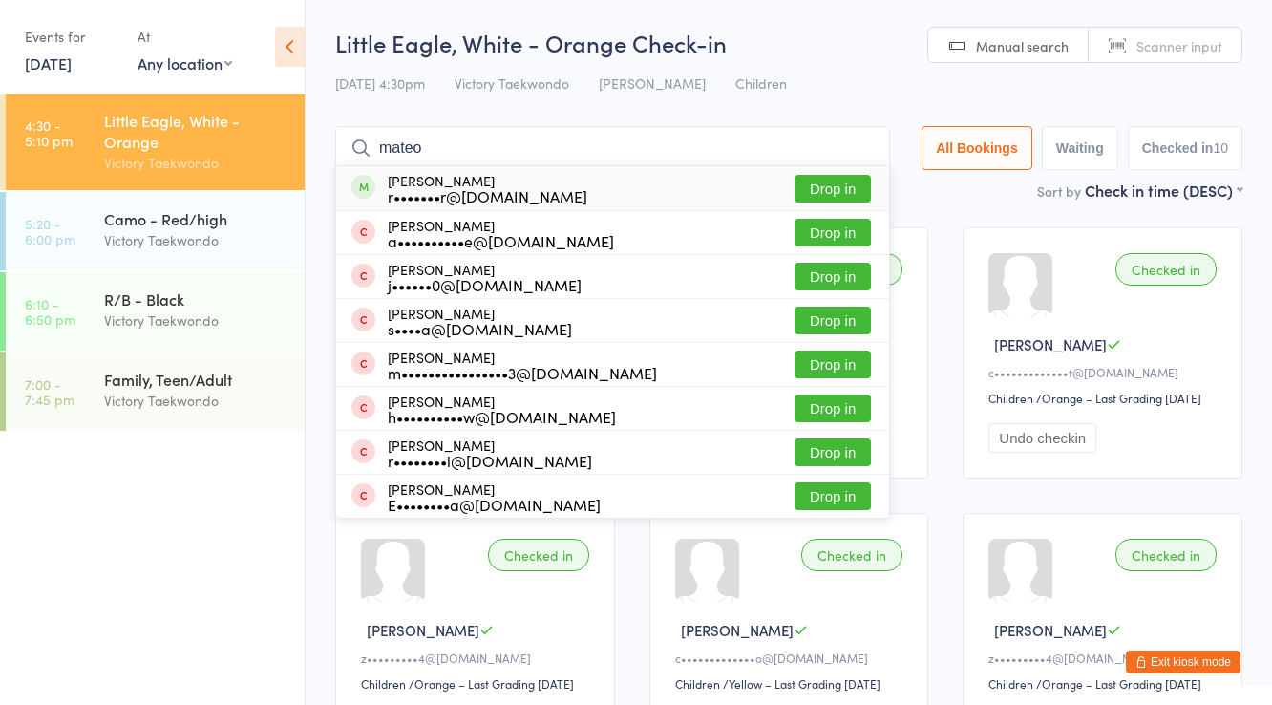
type input "mateo"
click at [854, 186] on button "Drop in" at bounding box center [832, 189] width 76 height 28
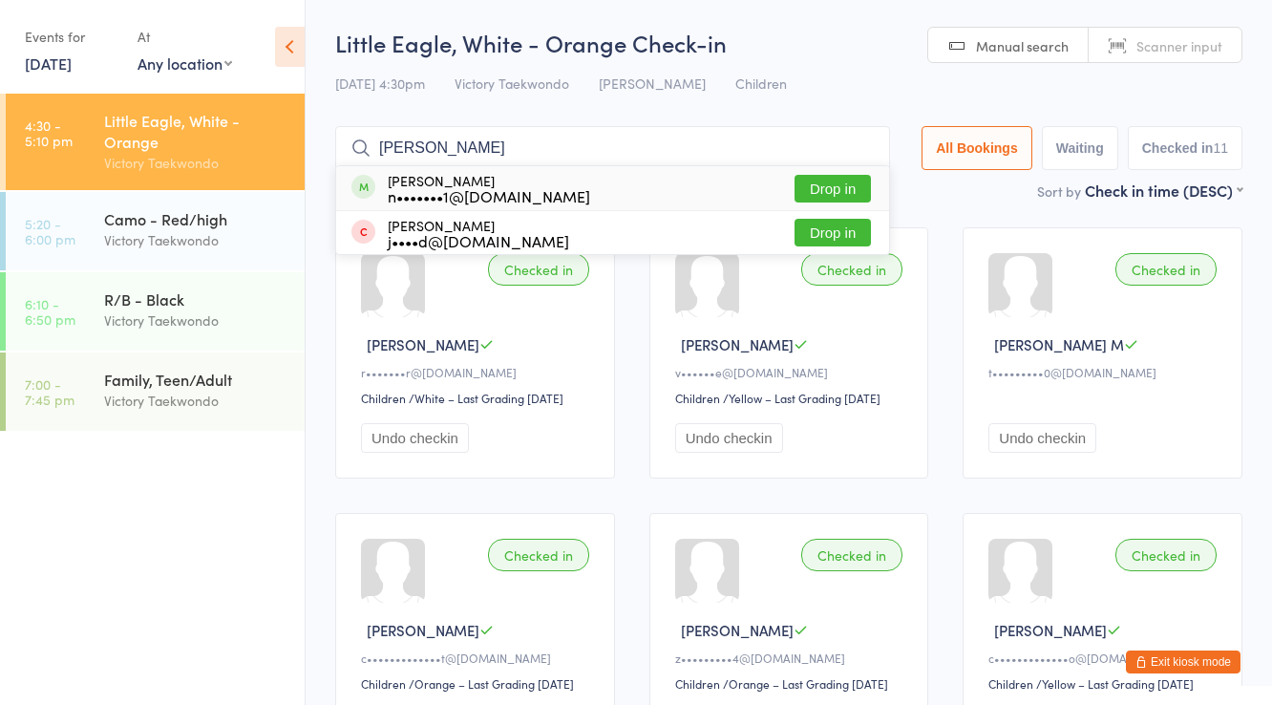
type input "[PERSON_NAME]"
click at [854, 186] on button "Drop in" at bounding box center [832, 189] width 76 height 28
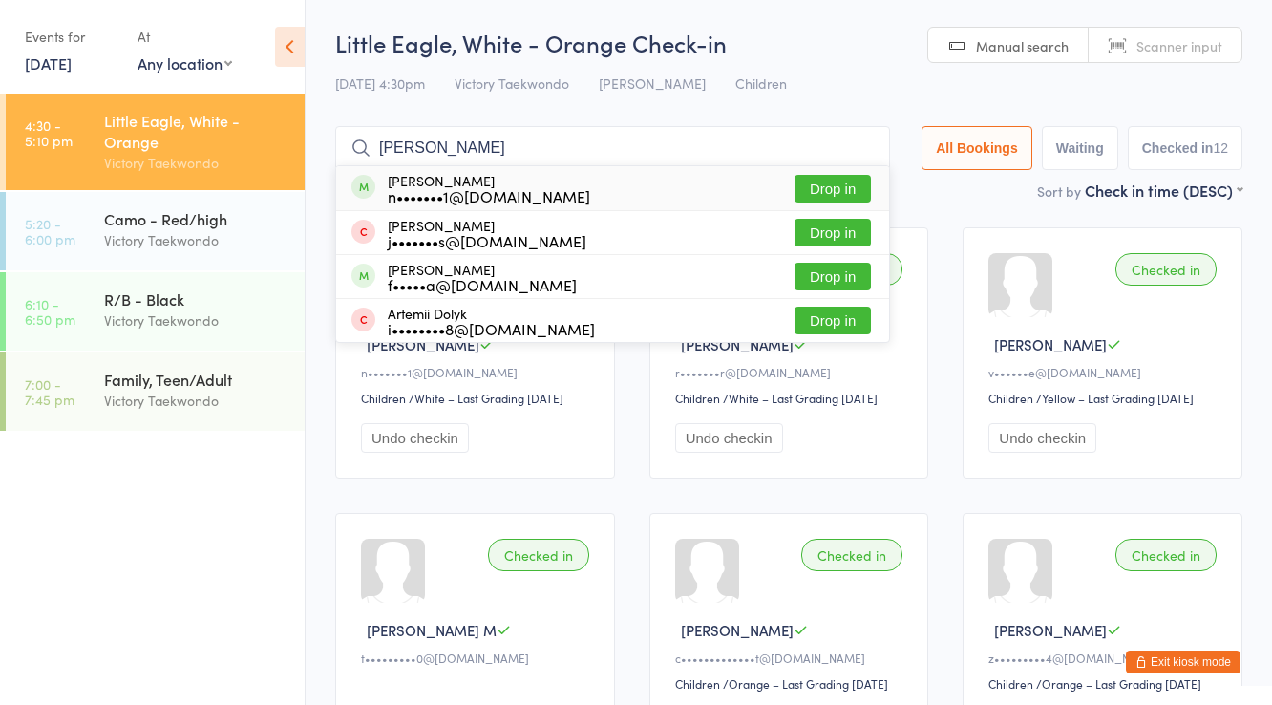
type input "[PERSON_NAME]"
click at [854, 186] on button "Drop in" at bounding box center [832, 189] width 76 height 28
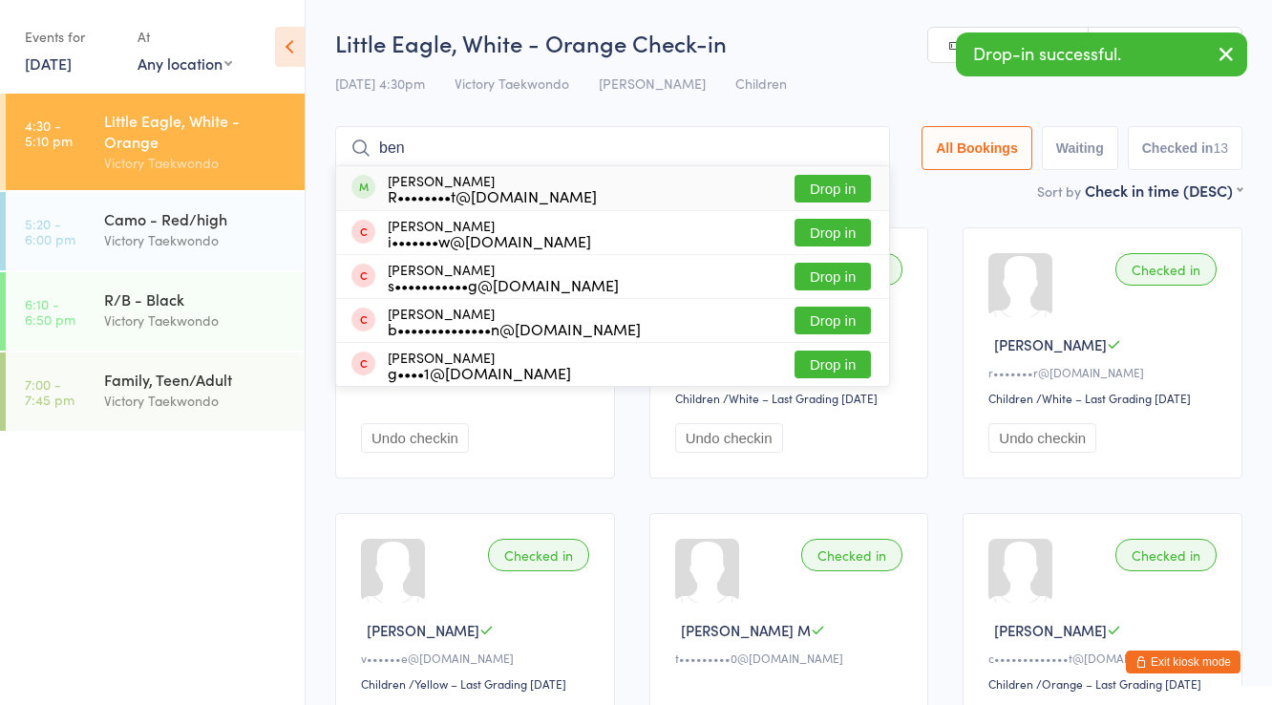
type input "ben"
click at [854, 186] on button "Drop in" at bounding box center [832, 189] width 76 height 28
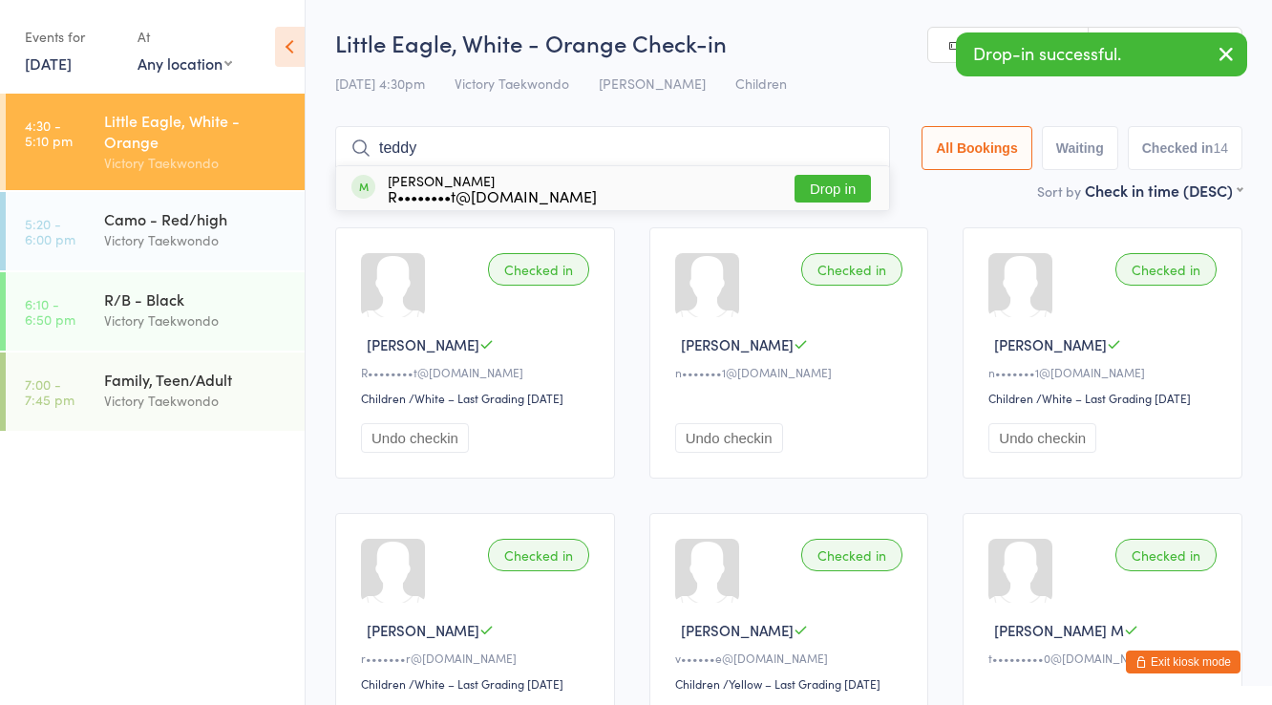
type input "teddy"
click at [854, 186] on button "Drop in" at bounding box center [832, 189] width 76 height 28
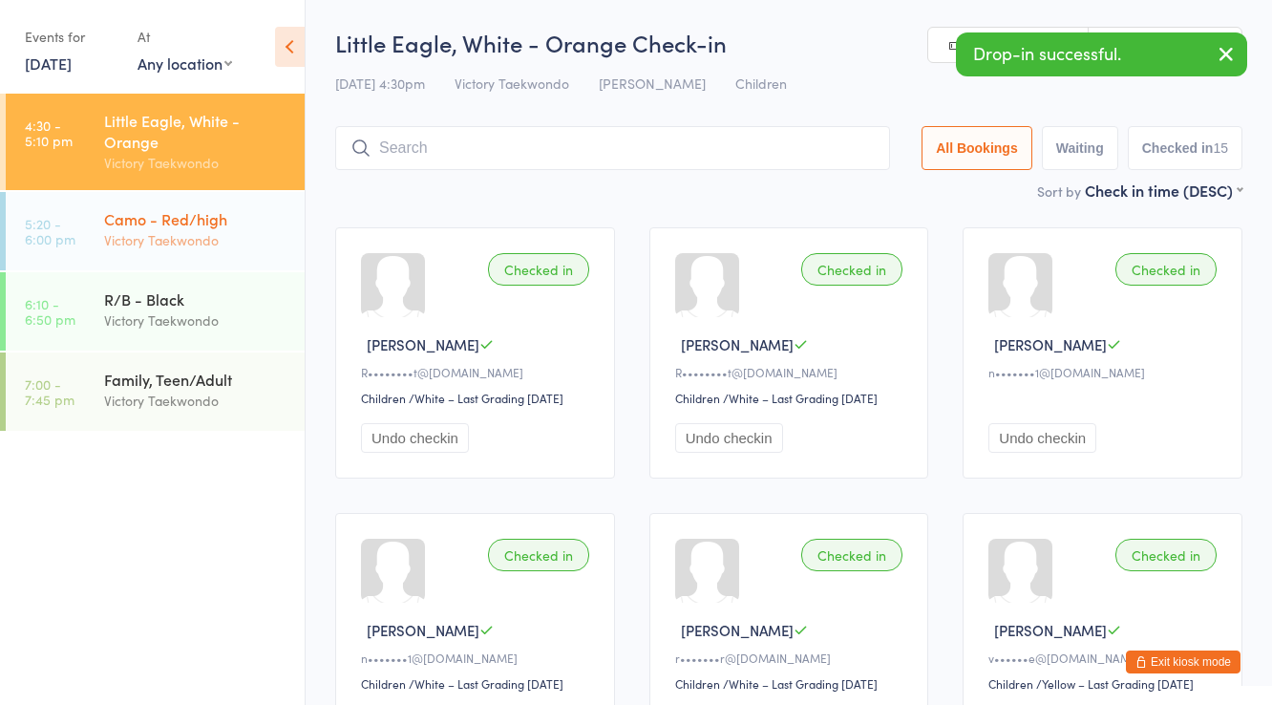
click at [159, 223] on div "Camo - Red/high" at bounding box center [196, 218] width 184 height 21
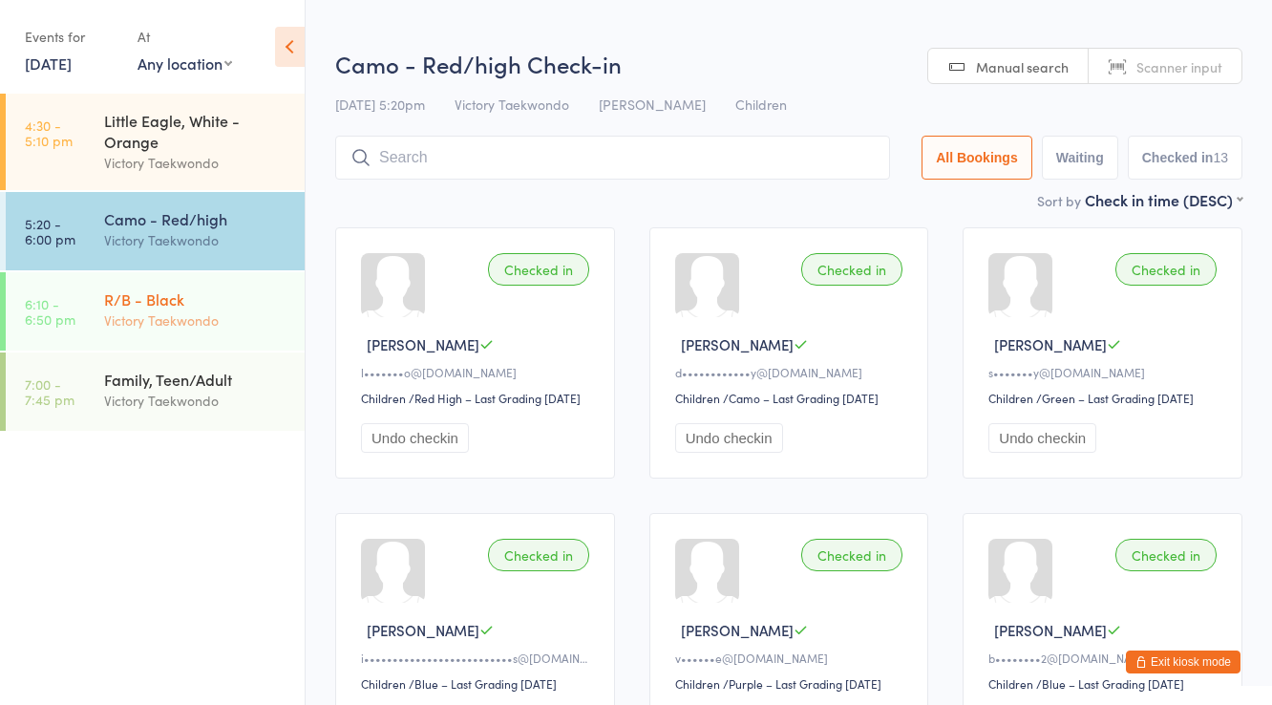
click at [145, 304] on div "R/B - Black" at bounding box center [196, 298] width 184 height 21
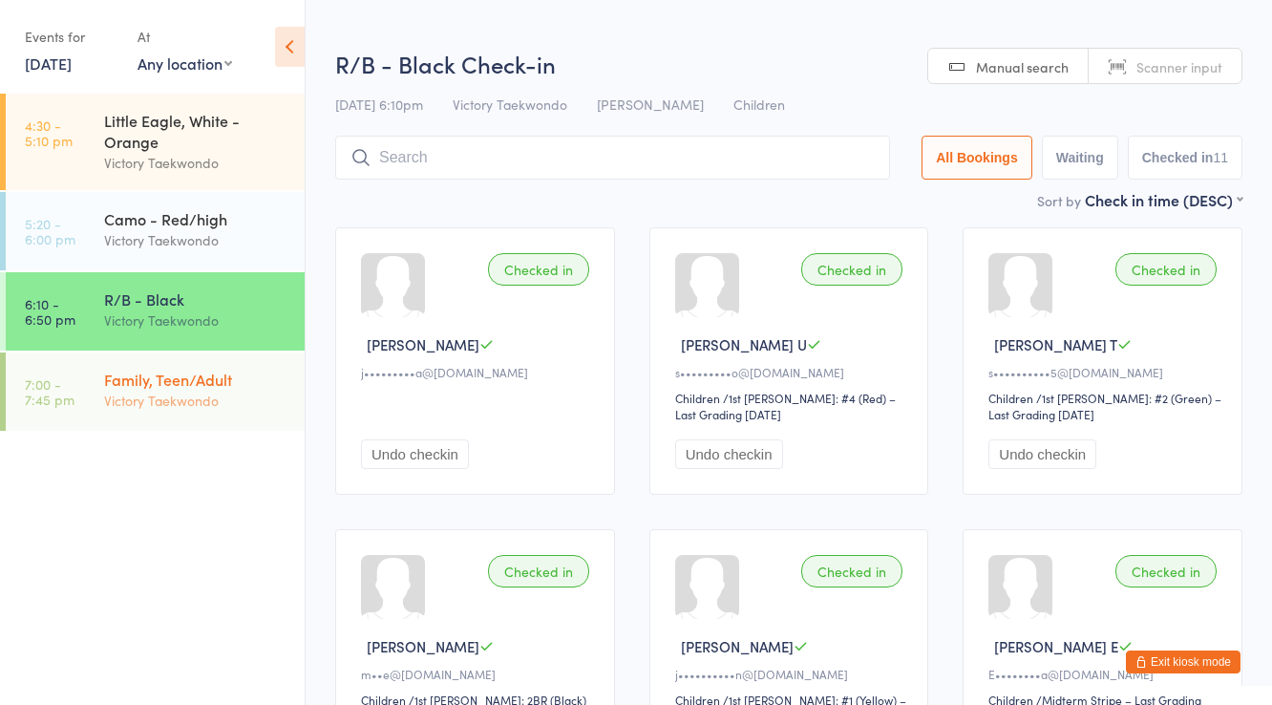
click at [118, 381] on div "Family, Teen/Adult" at bounding box center [196, 379] width 184 height 21
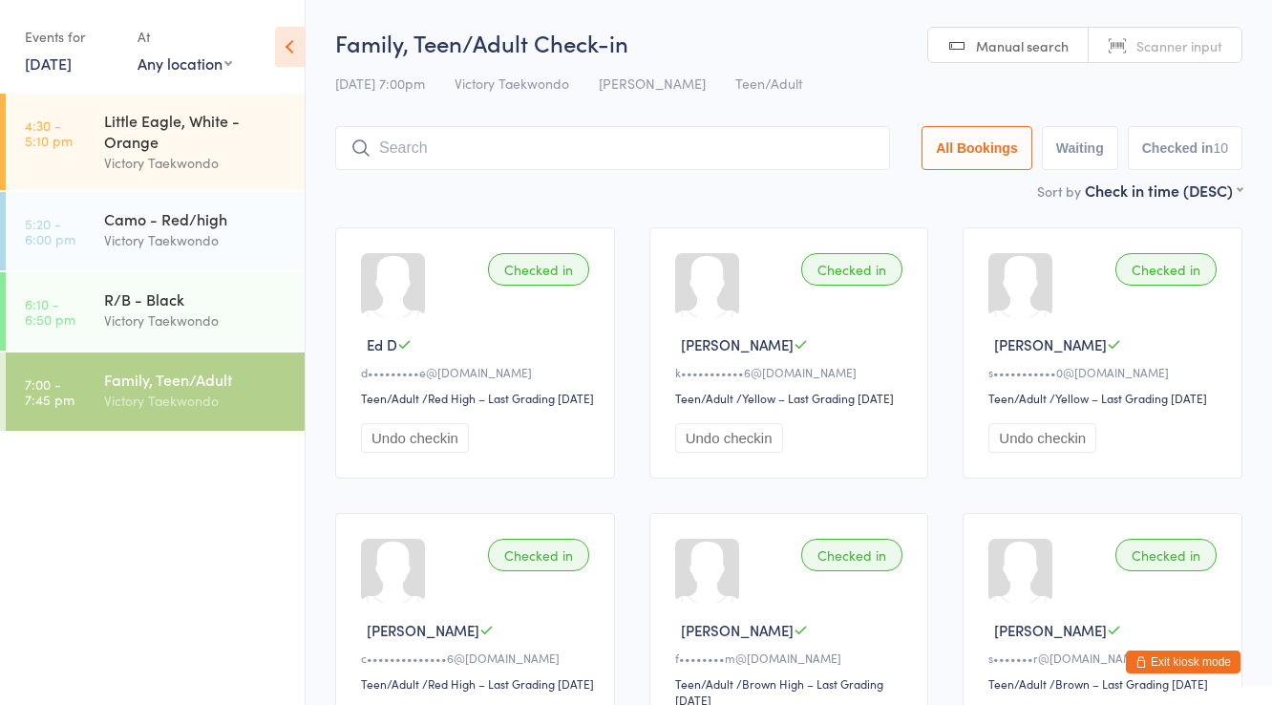
click at [1195, 665] on button "Exit kiosk mode" at bounding box center [1183, 661] width 115 height 23
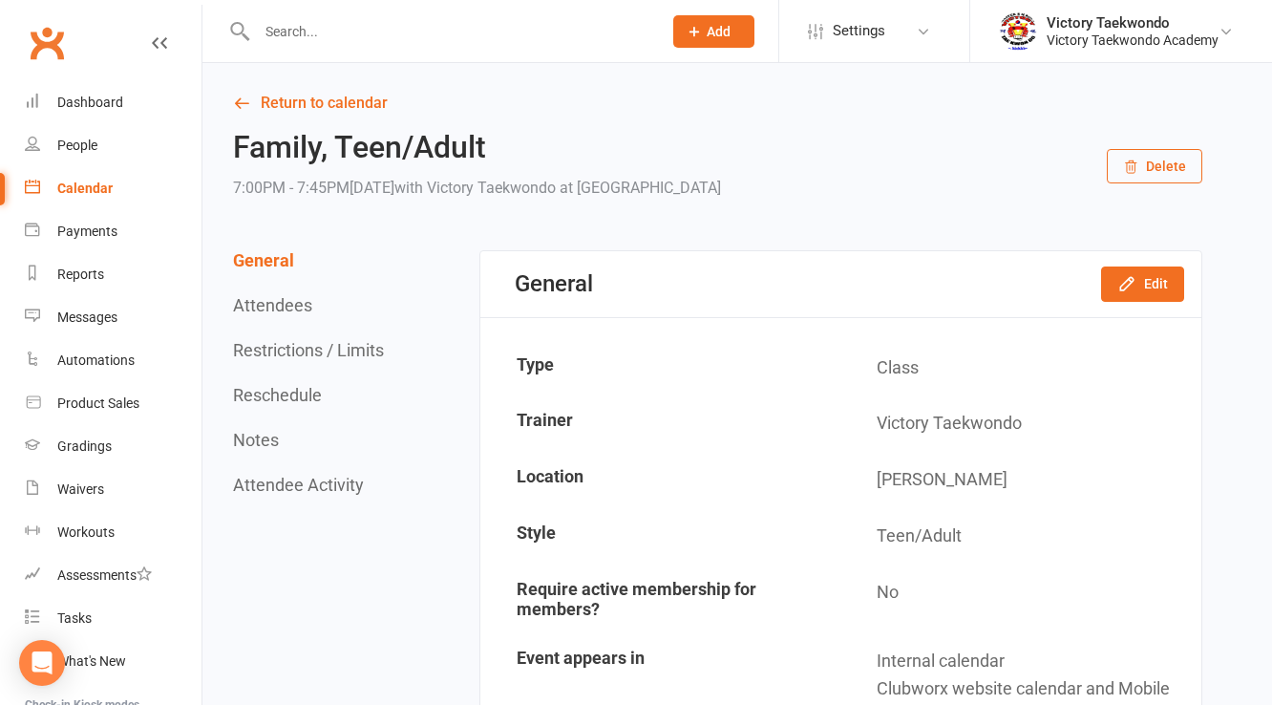
click at [271, 31] on input "text" at bounding box center [449, 31] width 397 height 27
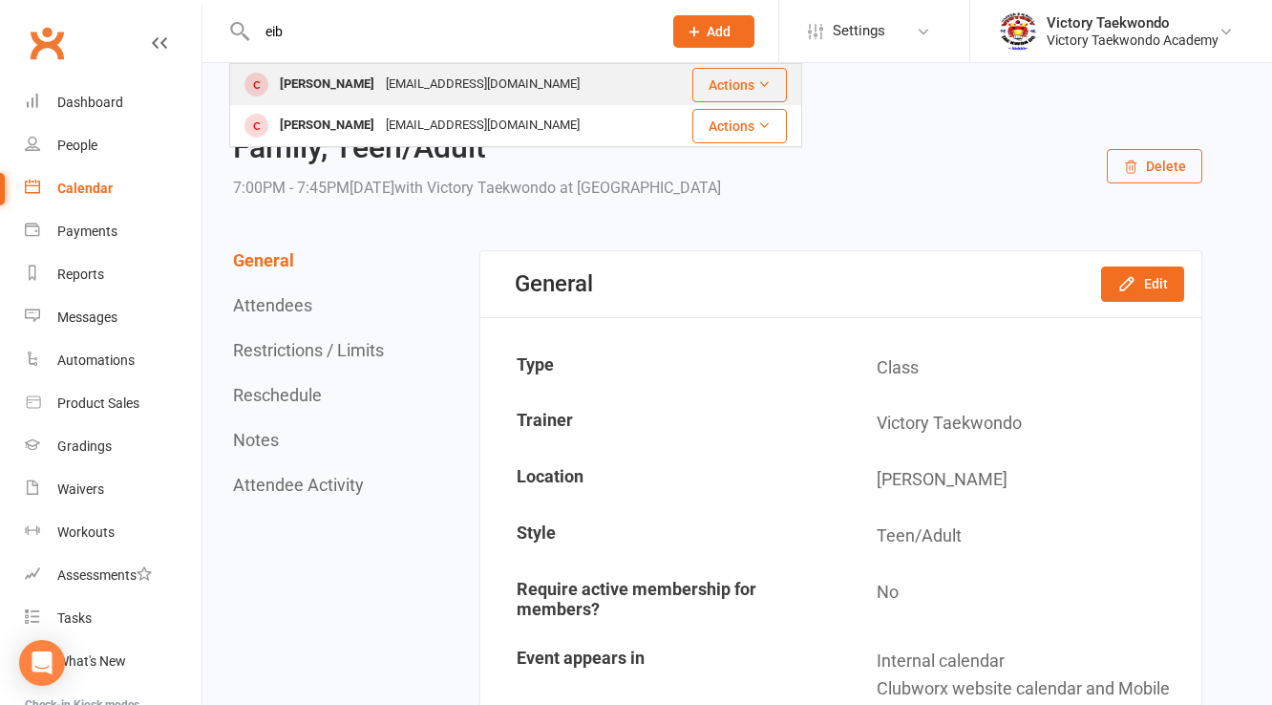
type input "eib"
click at [327, 79] on div "[PERSON_NAME]" at bounding box center [327, 85] width 106 height 28
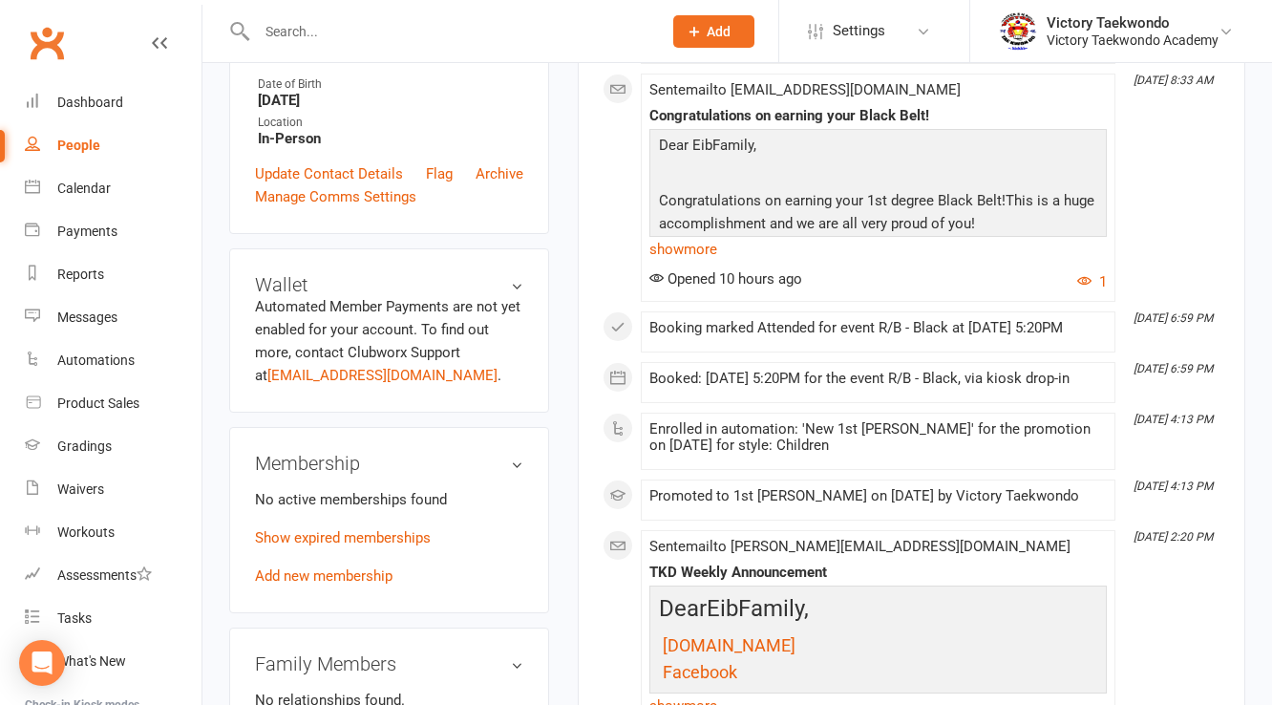
scroll to position [687, 0]
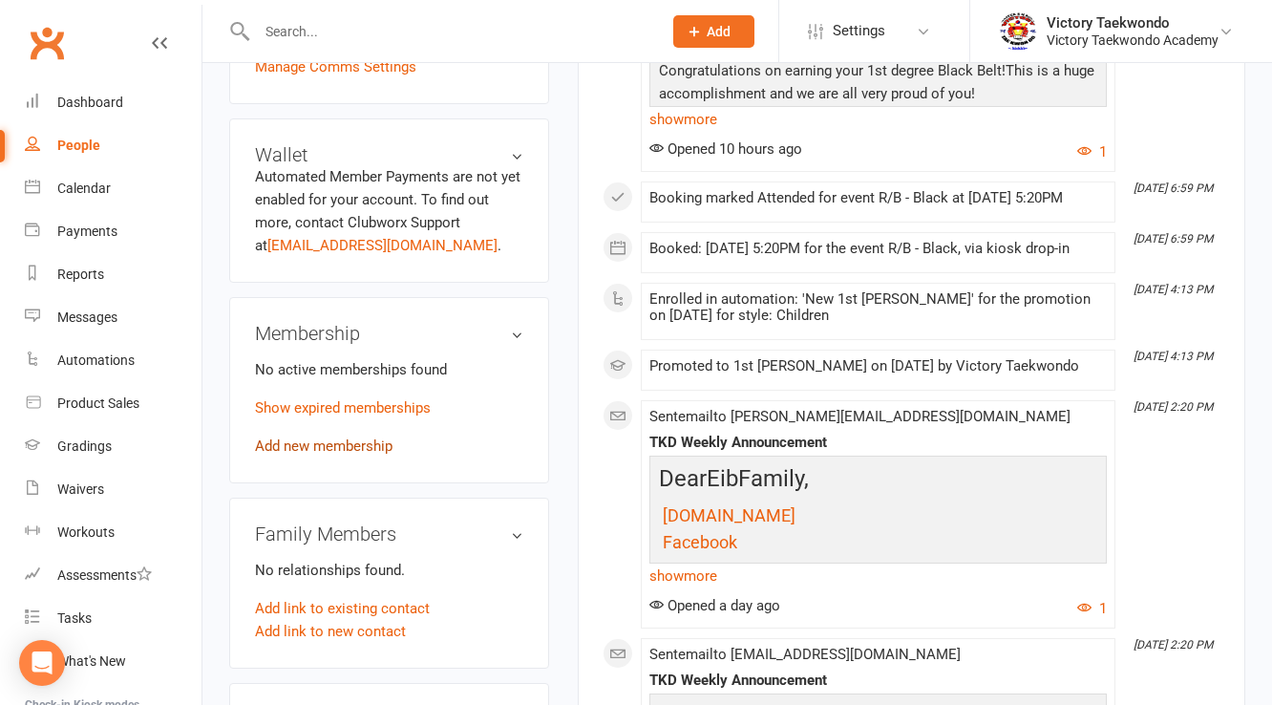
click at [327, 437] on link "Add new membership" at bounding box center [323, 445] width 137 height 17
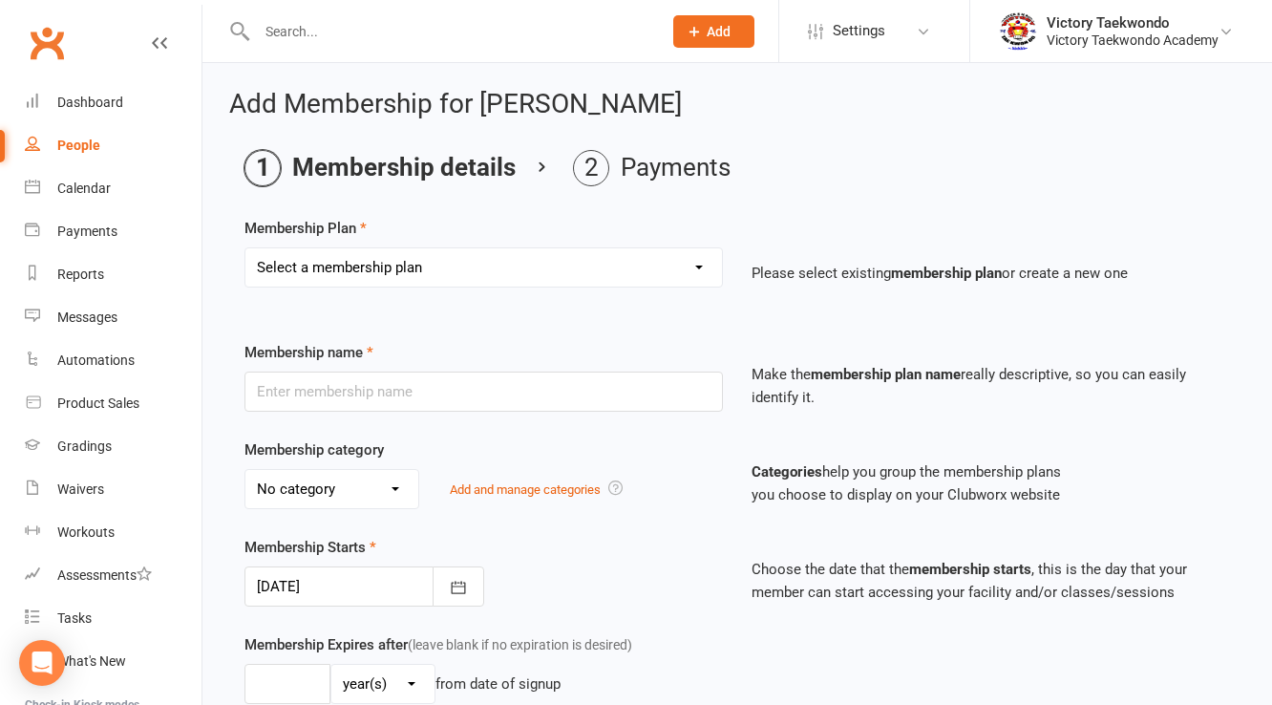
click at [705, 260] on select "Select a membership plan Create new Membership Plan 2 Week Trial 4 Week Special…" at bounding box center [483, 267] width 476 height 38
select select "7"
click at [245, 248] on select "Select a membership plan Create new Membership Plan 2 Week Trial 4 Week Special…" at bounding box center [483, 267] width 476 height 38
type input "1 Year Basic - 11 Pay"
select select "1"
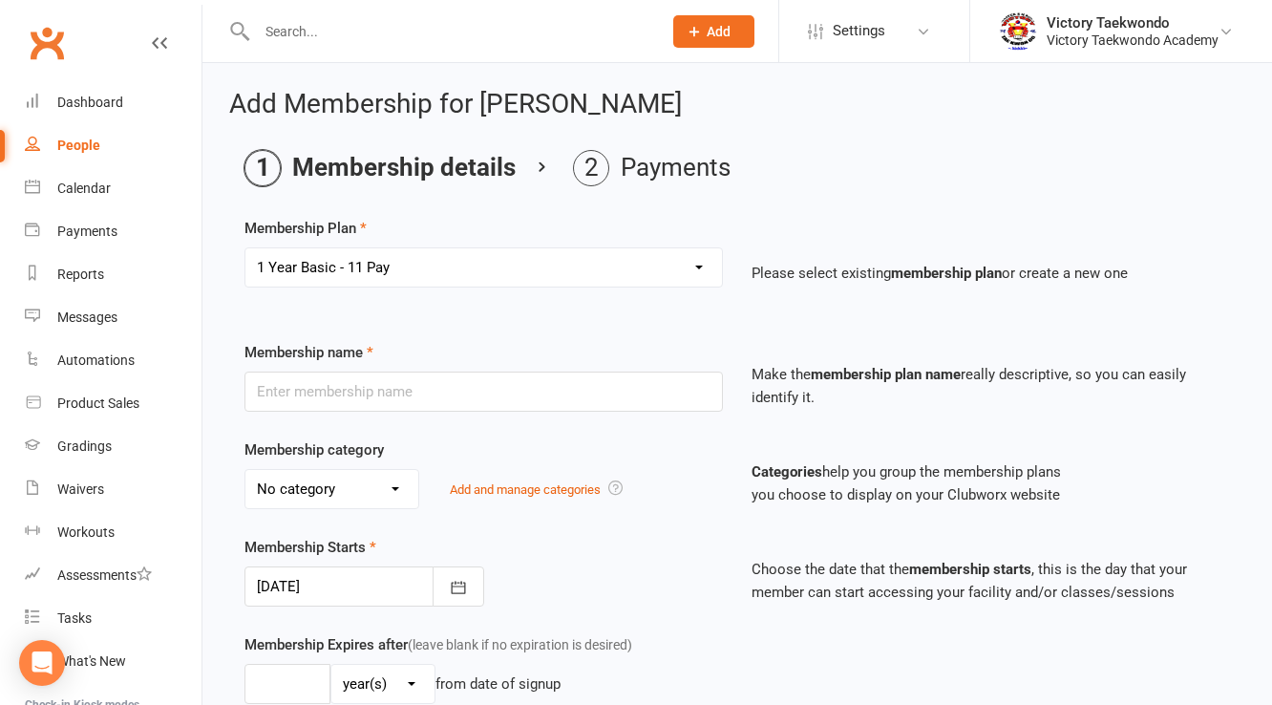
type input "1"
type input "105"
click at [452, 585] on icon "button" at bounding box center [458, 587] width 19 height 19
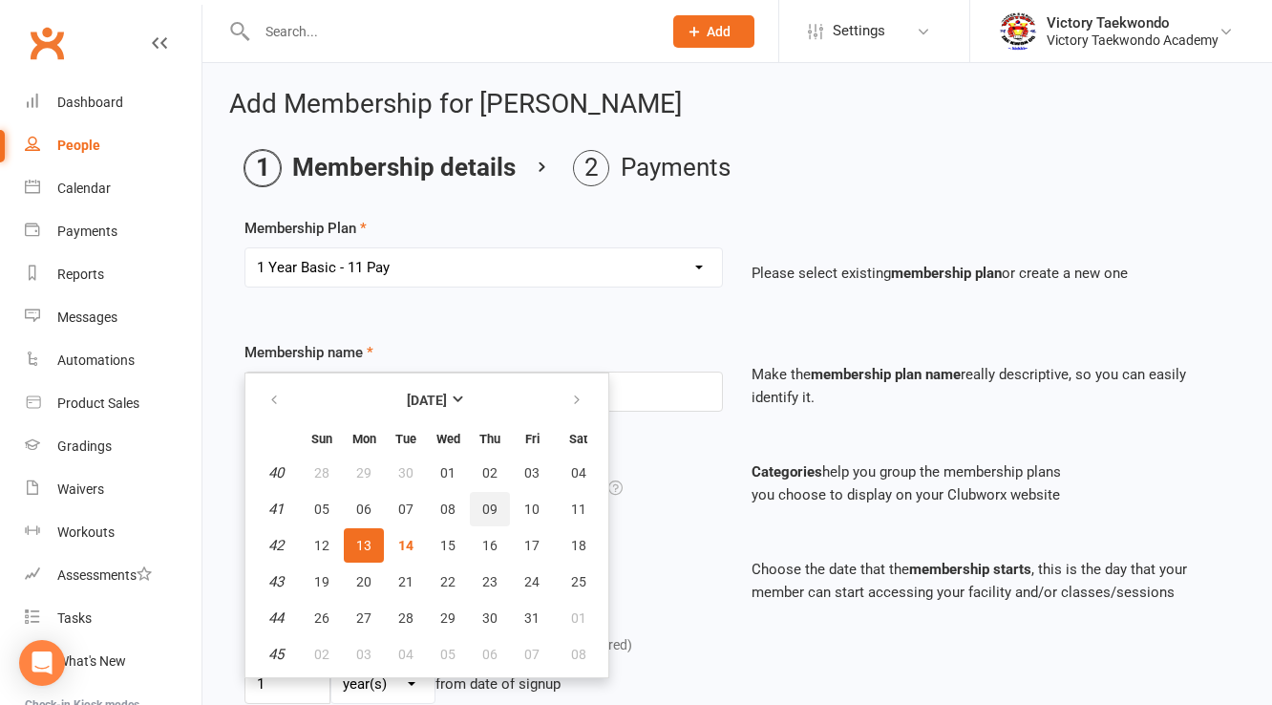
click at [482, 501] on span "09" at bounding box center [489, 508] width 15 height 15
type input "09 Oct 2025"
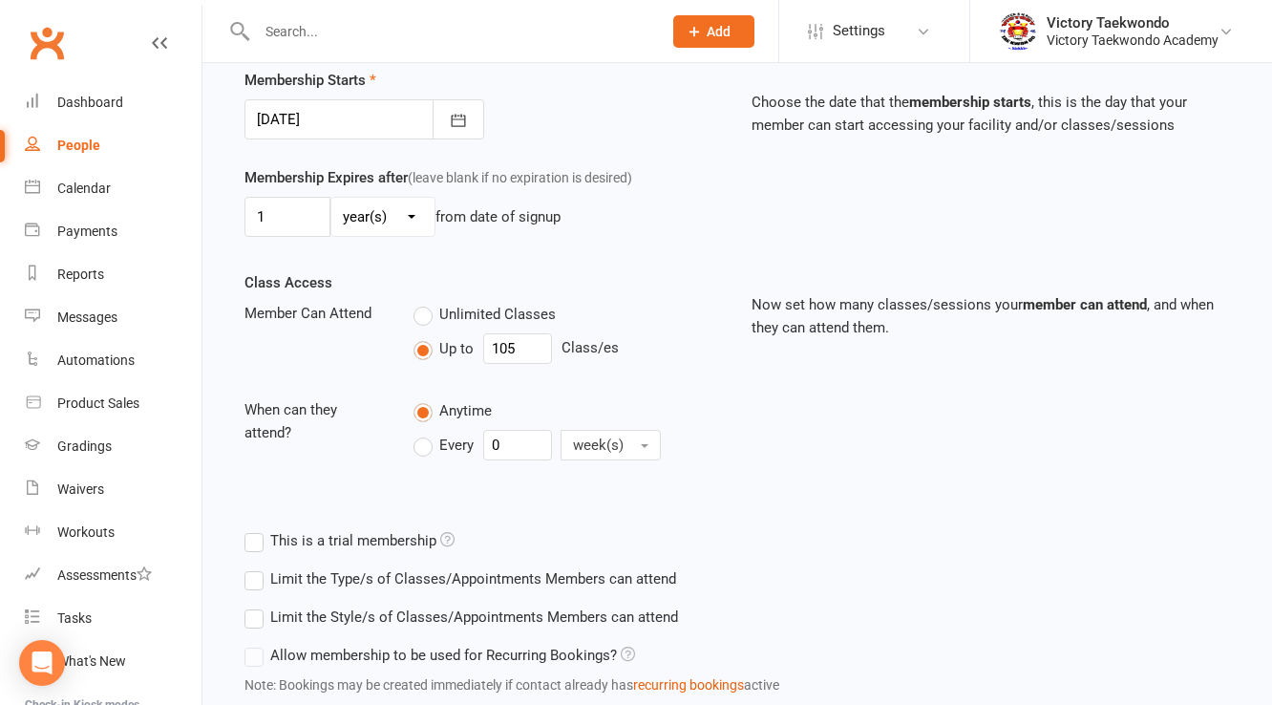
scroll to position [594, 0]
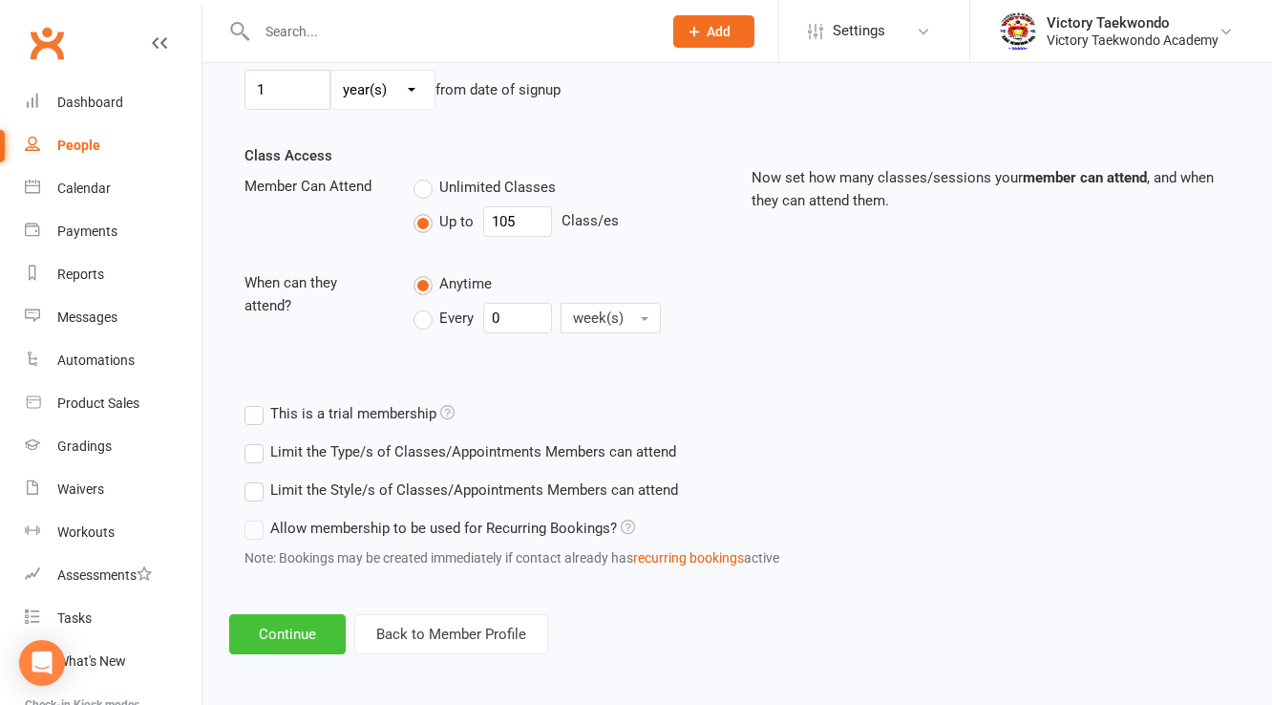
click at [308, 629] on button "Continue" at bounding box center [287, 634] width 116 height 40
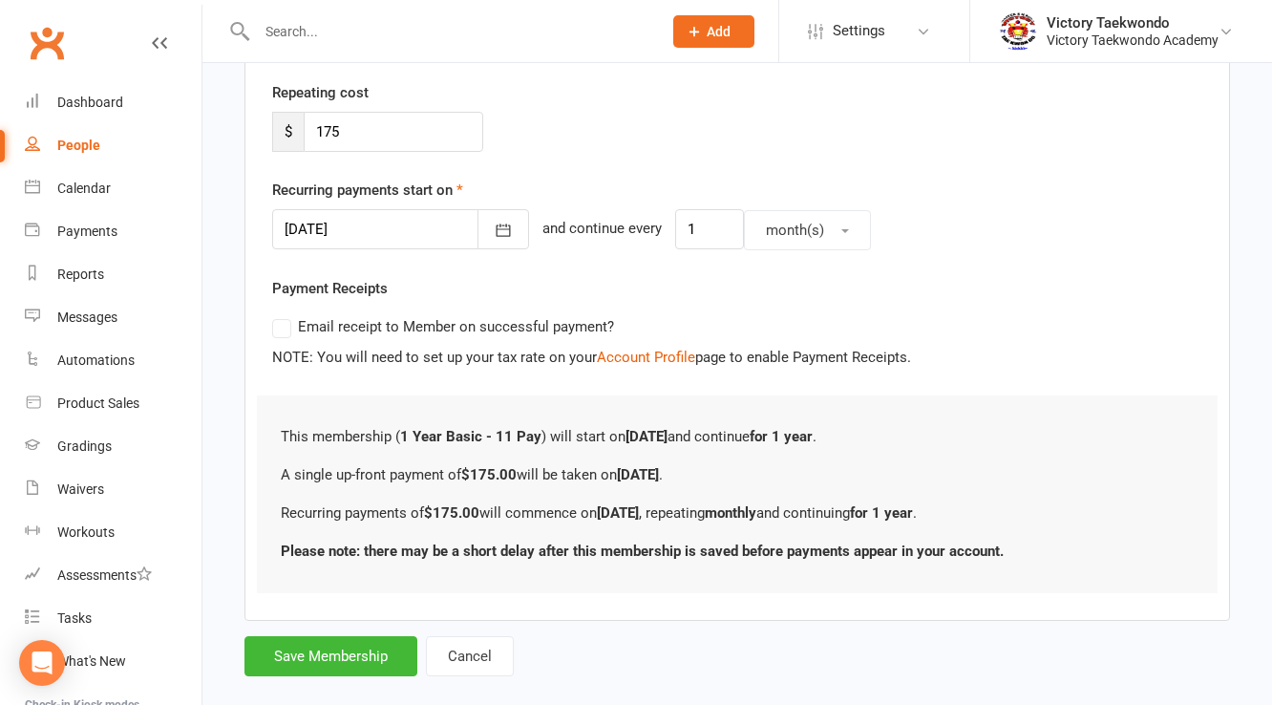
scroll to position [379, 0]
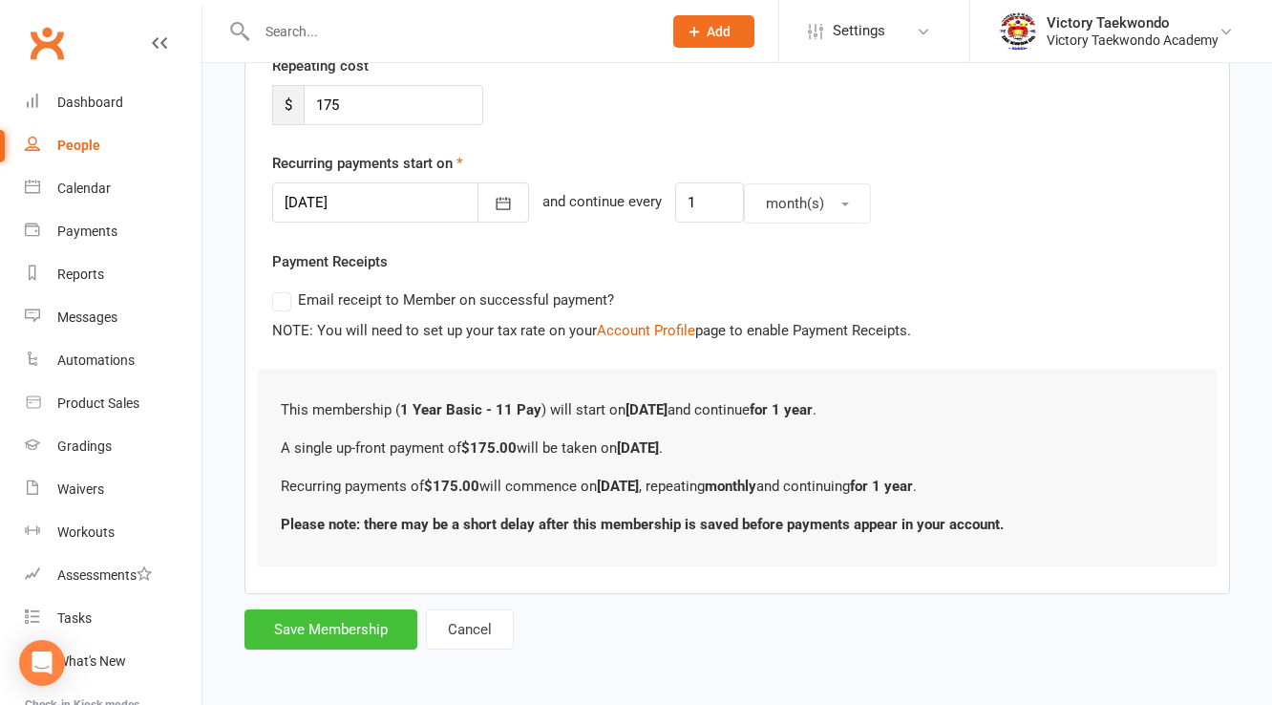
click at [358, 622] on button "Save Membership" at bounding box center [330, 629] width 173 height 40
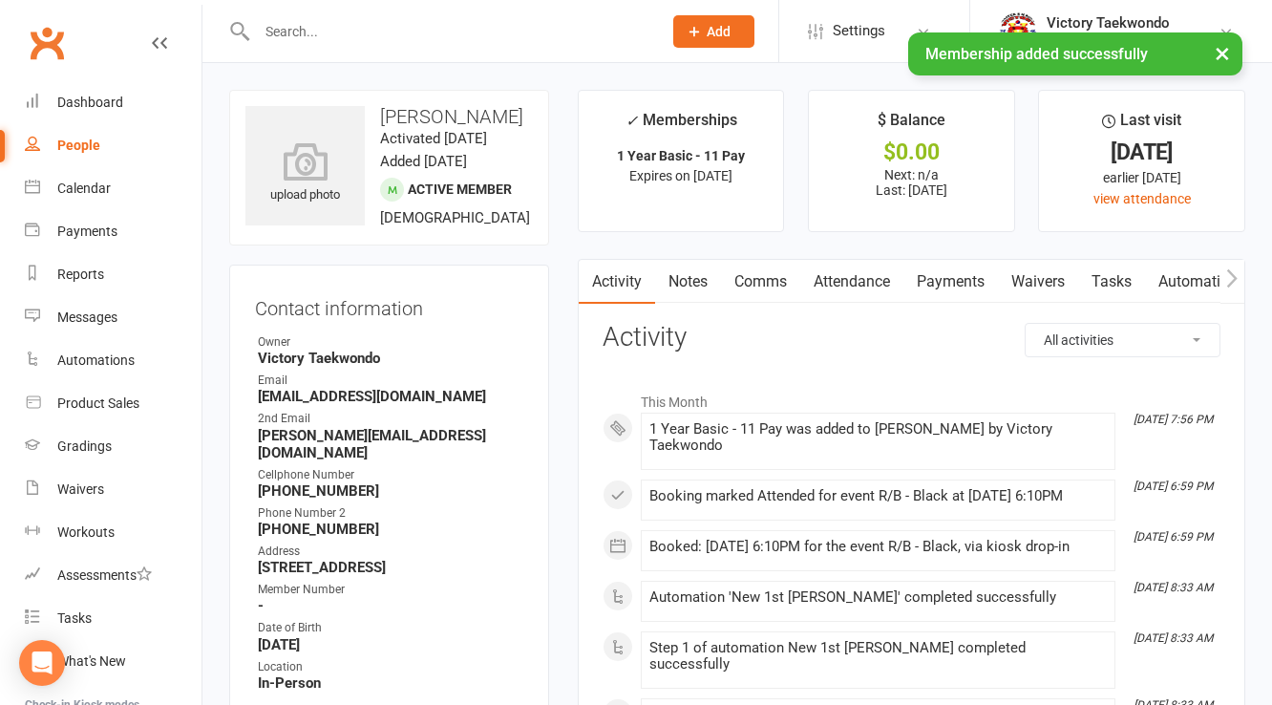
click at [337, 32] on div "× Membership added successfully" at bounding box center [623, 32] width 1247 height 0
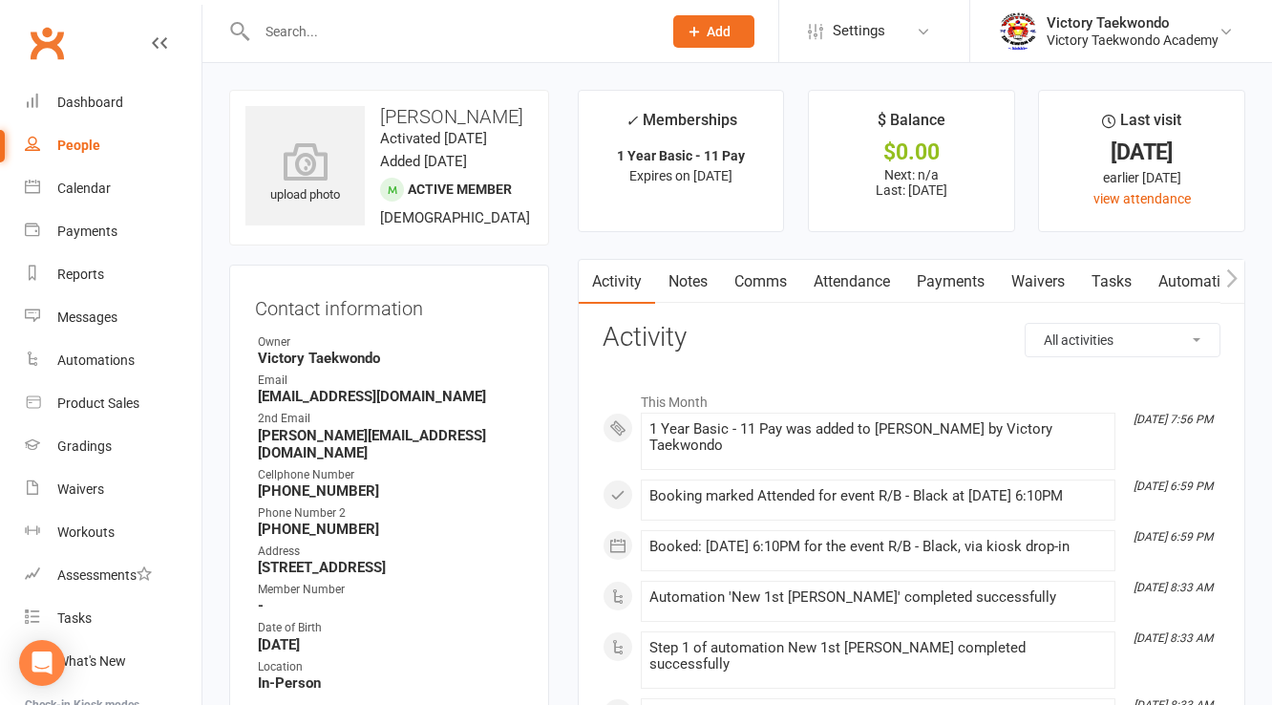
click at [339, 36] on input "text" at bounding box center [449, 31] width 397 height 27
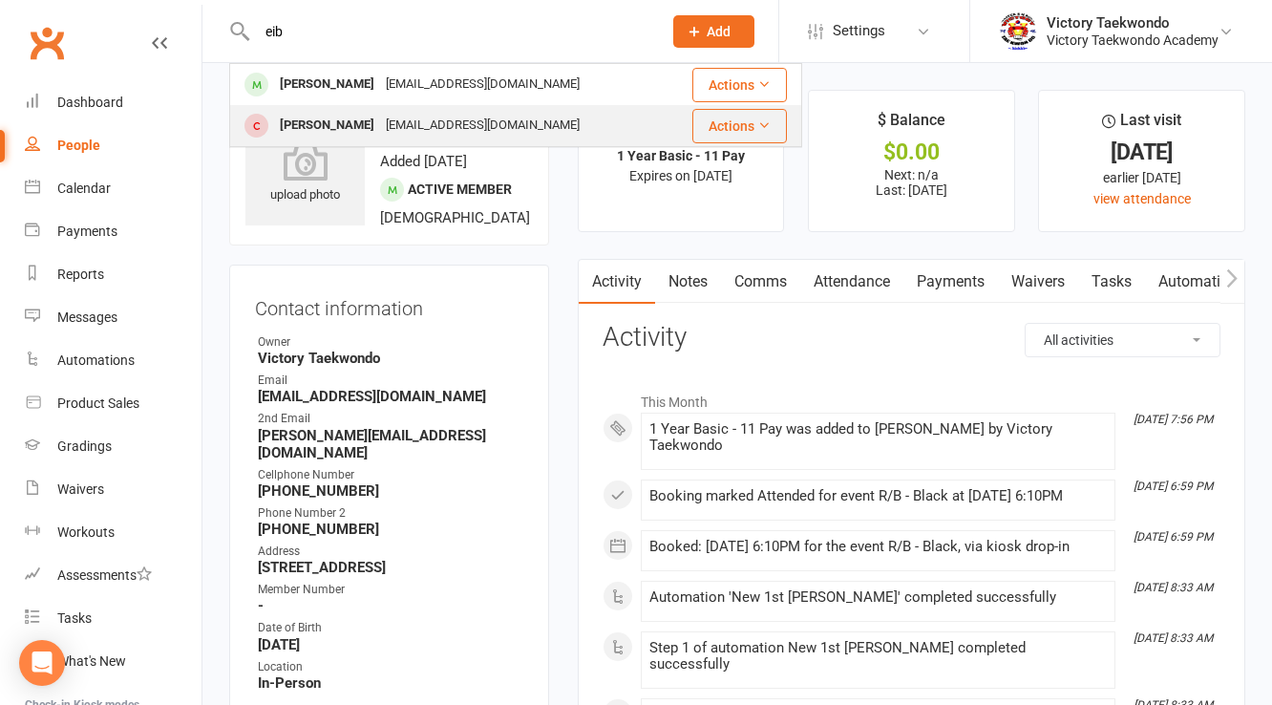
type input "eib"
click at [317, 119] on div "Jayson Eib" at bounding box center [327, 126] width 106 height 28
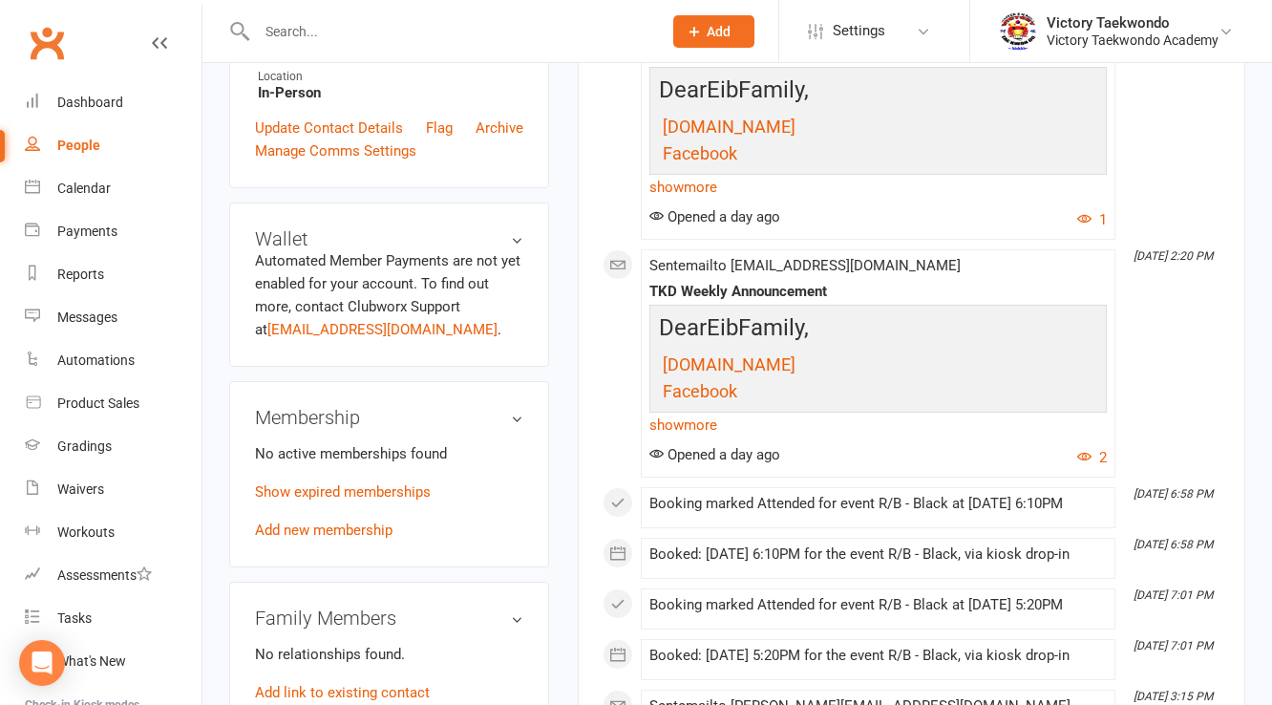
scroll to position [611, 0]
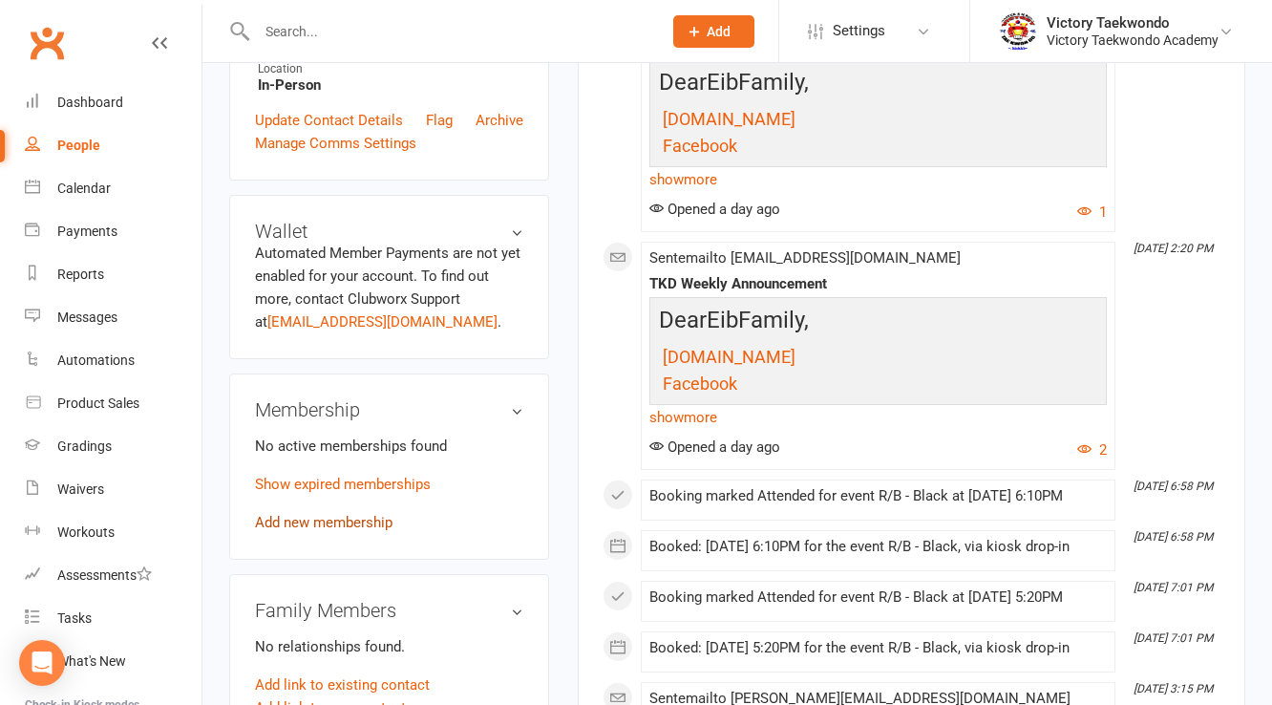
click at [356, 514] on link "Add new membership" at bounding box center [323, 522] width 137 height 17
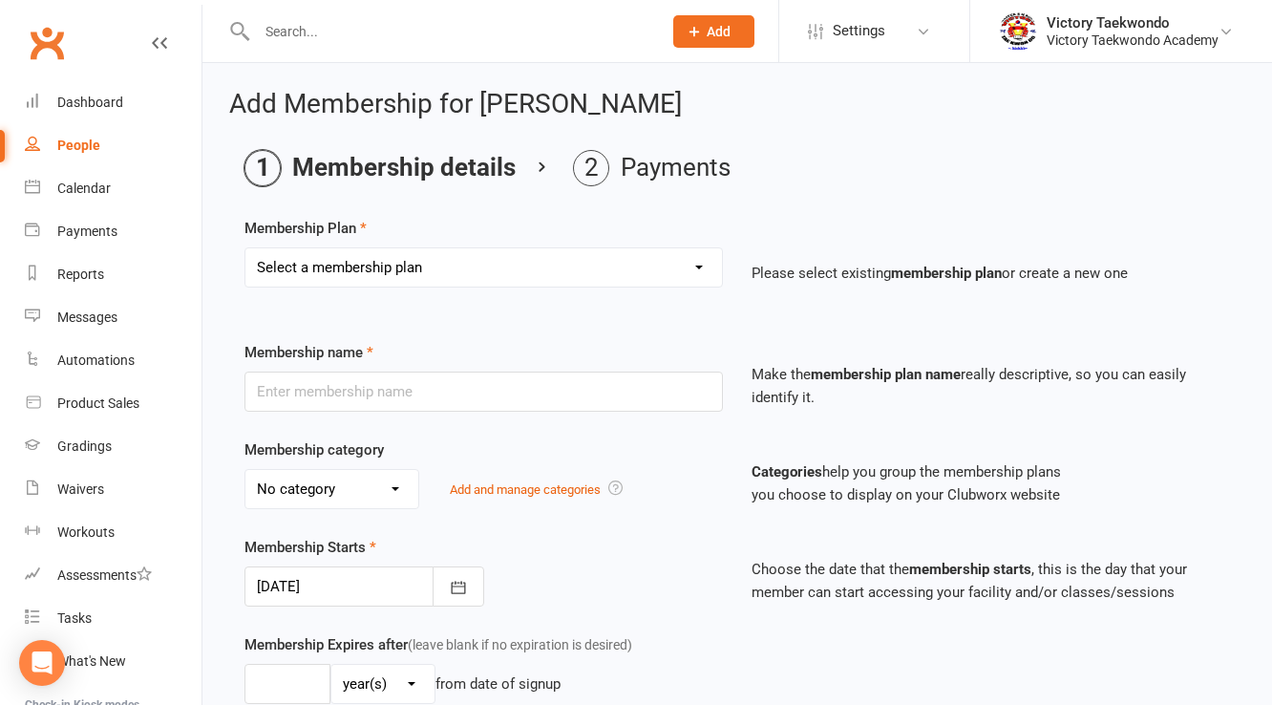
click at [697, 266] on select "Select a membership plan Create new Membership Plan 2 Week Trial 4 Week Special…" at bounding box center [483, 267] width 476 height 38
select select "8"
click at [245, 248] on select "Select a membership plan Create new Membership Plan 2 Week Trial 4 Week Special…" at bounding box center [483, 267] width 476 height 38
type input "1 Year Basic - 11 Pay (2nd Member)"
select select "1"
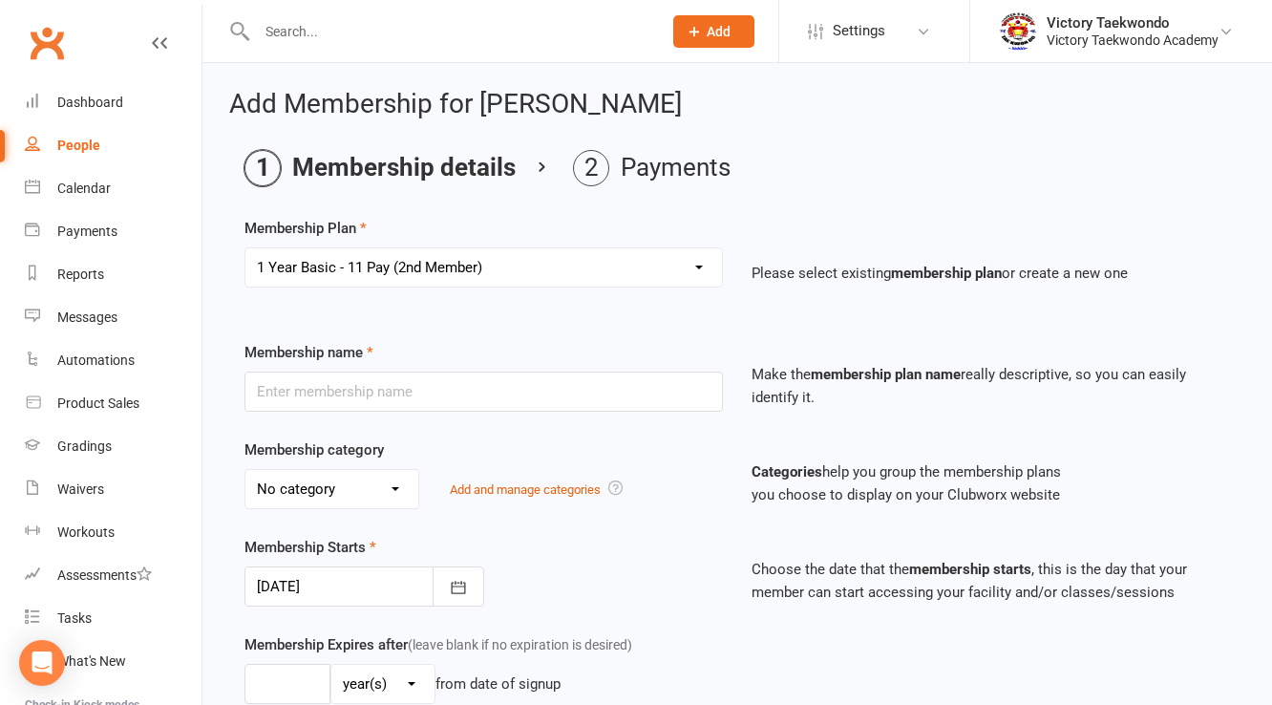
type input "1"
type input "105"
click at [458, 585] on icon "button" at bounding box center [458, 587] width 19 height 19
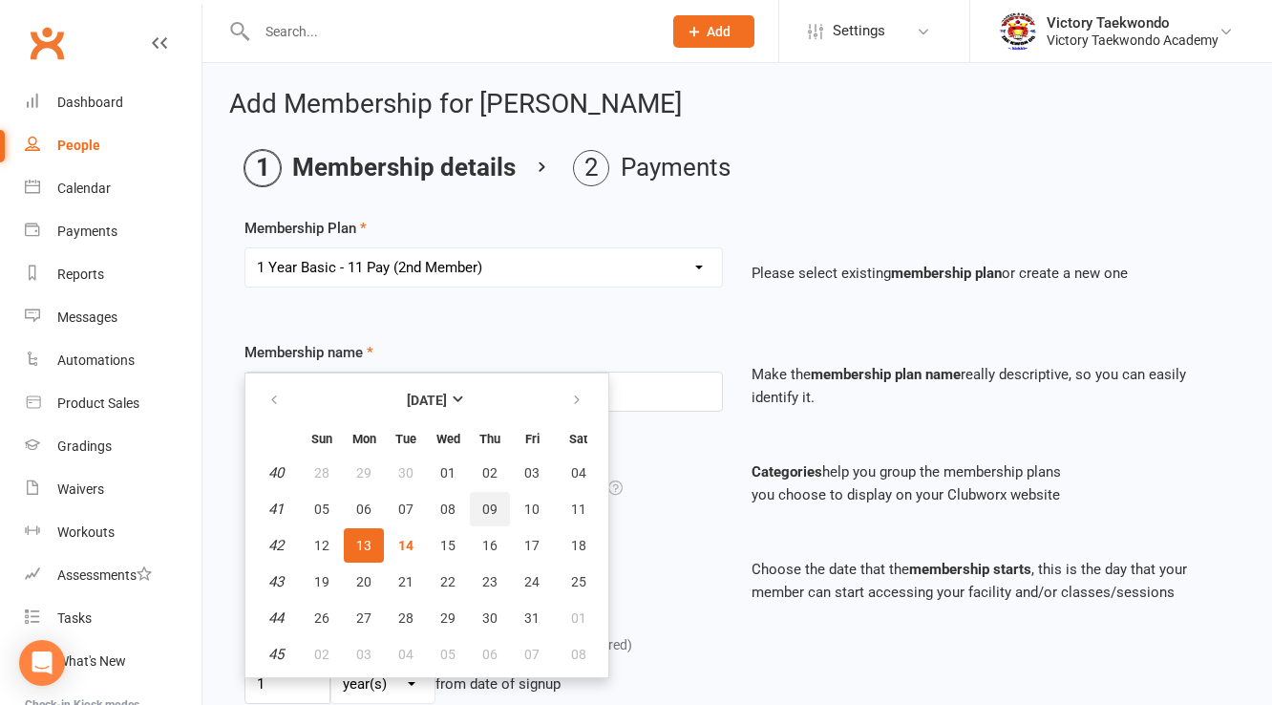
click at [490, 506] on span "09" at bounding box center [489, 508] width 15 height 15
type input "09 Oct 2025"
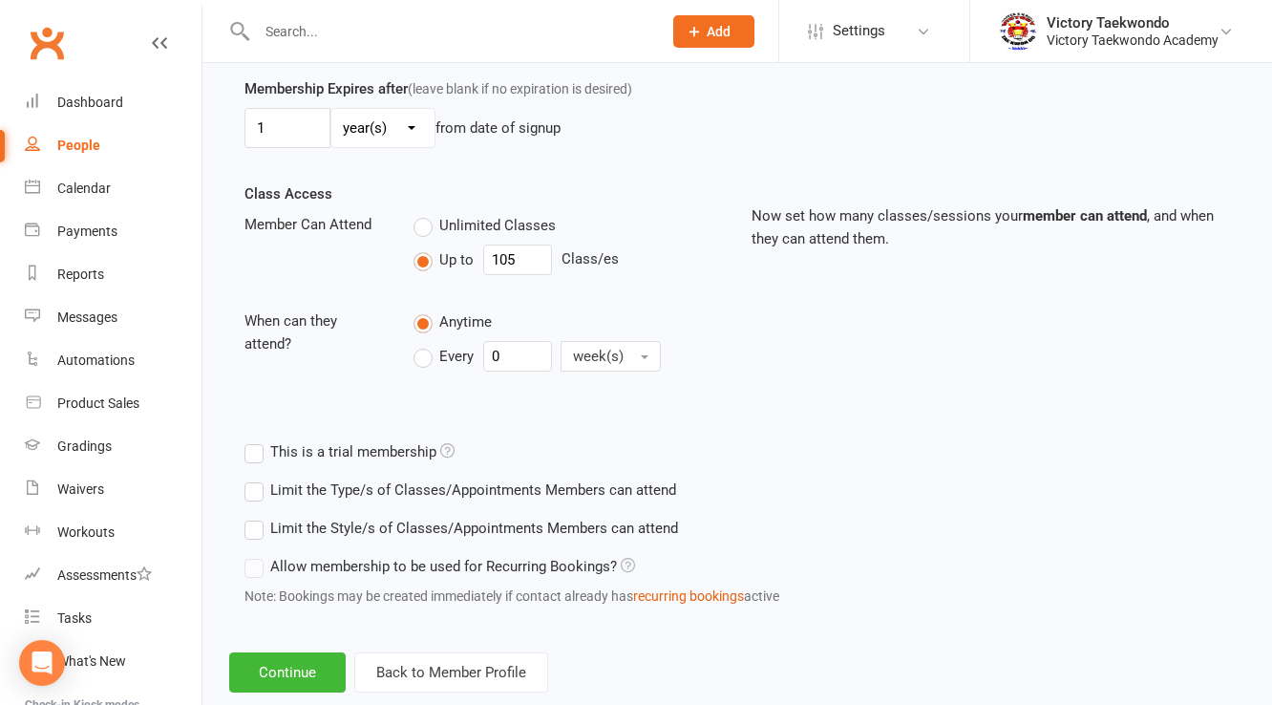
scroll to position [594, 0]
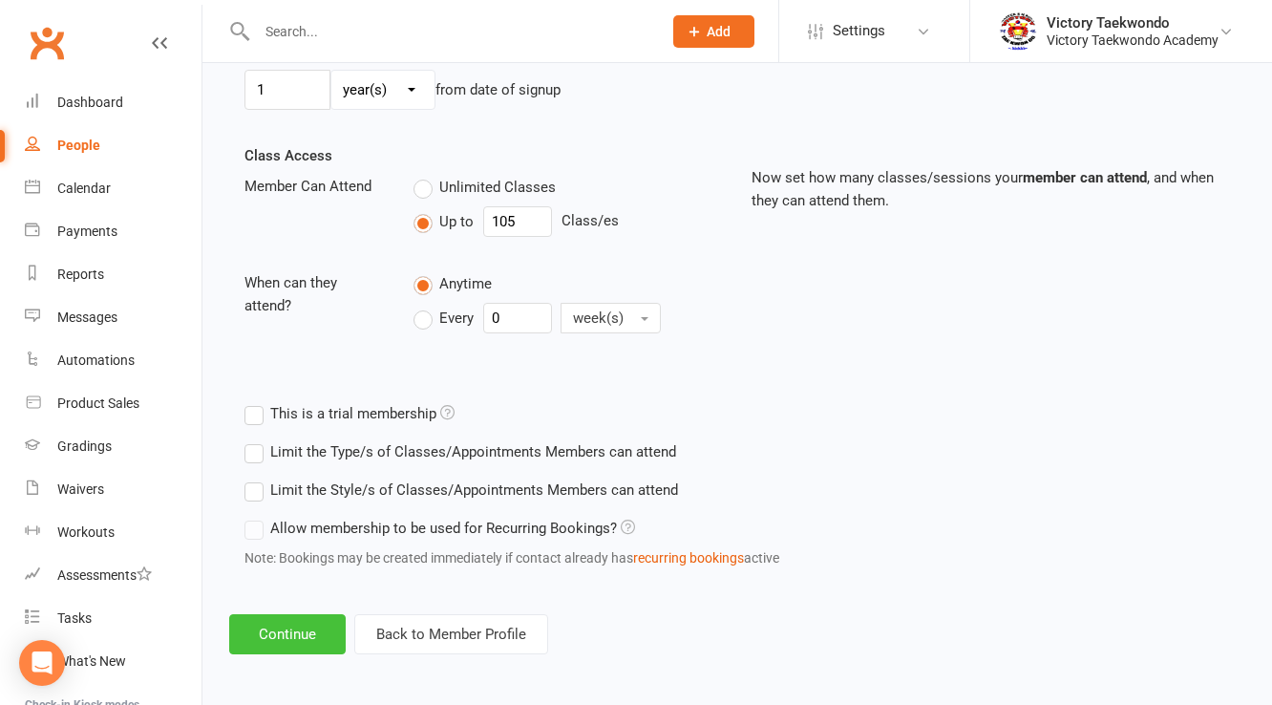
click at [328, 626] on button "Continue" at bounding box center [287, 634] width 116 height 40
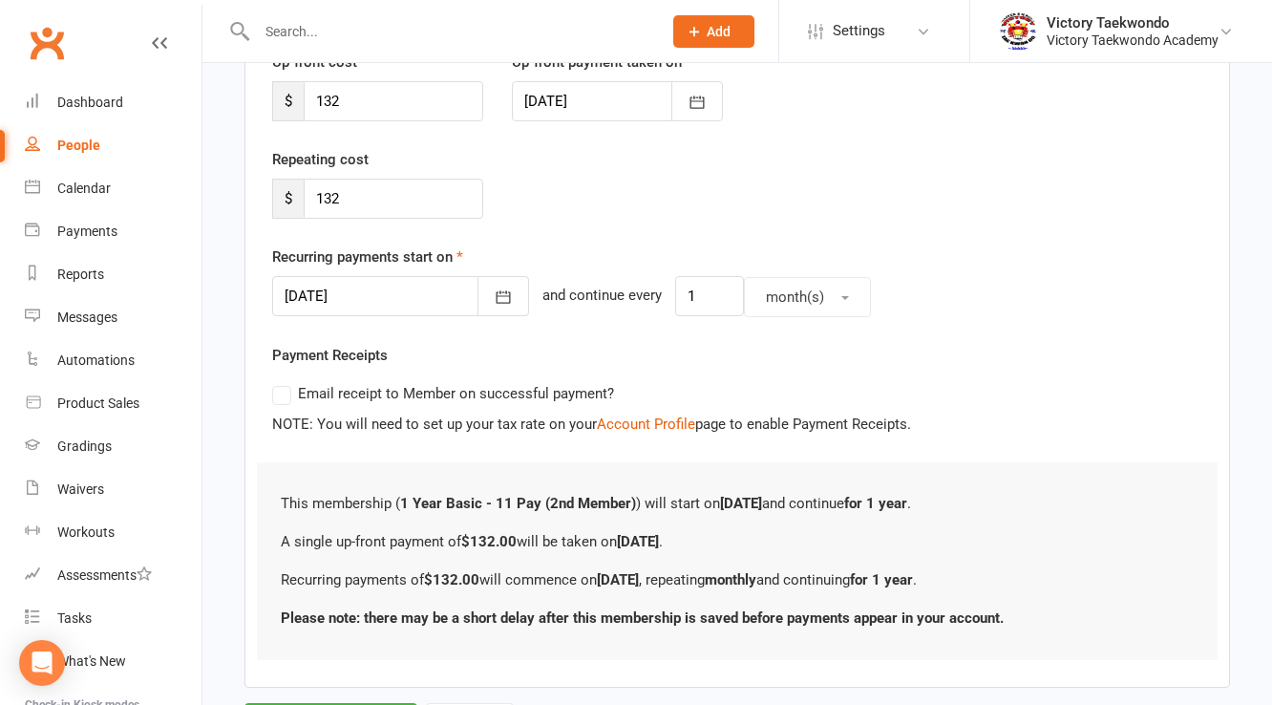
scroll to position [379, 0]
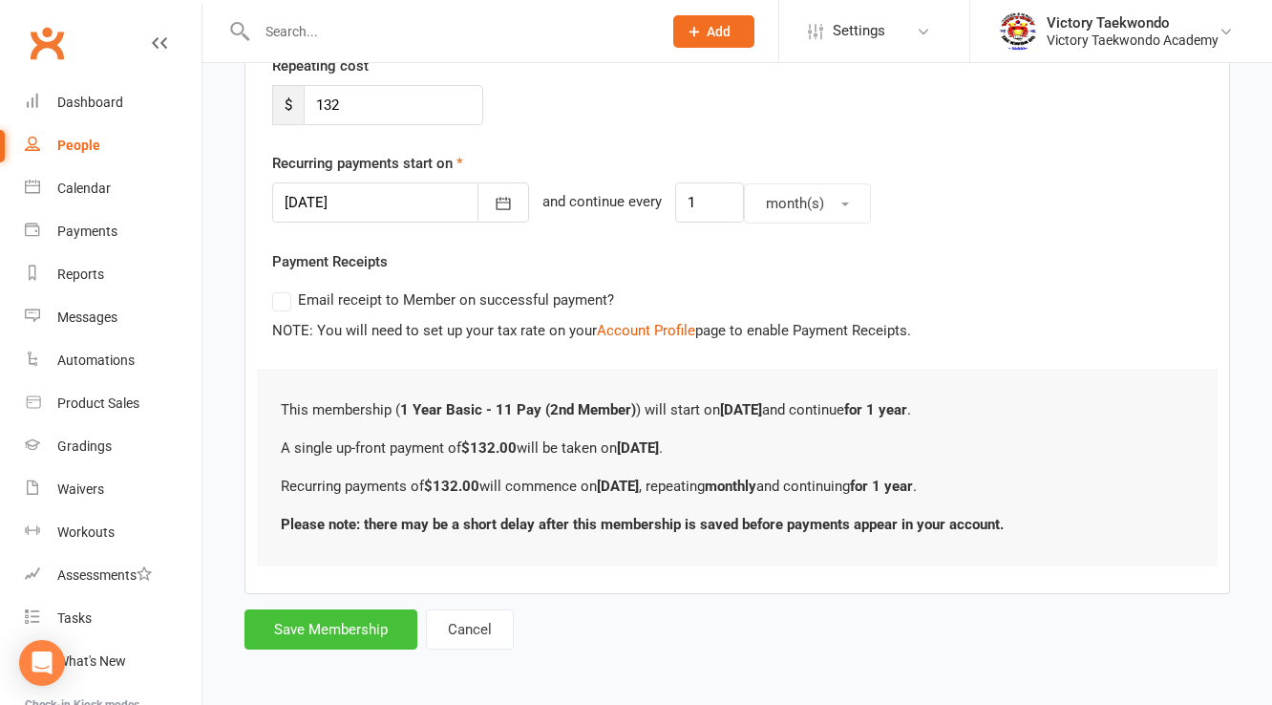
click at [335, 622] on button "Save Membership" at bounding box center [330, 629] width 173 height 40
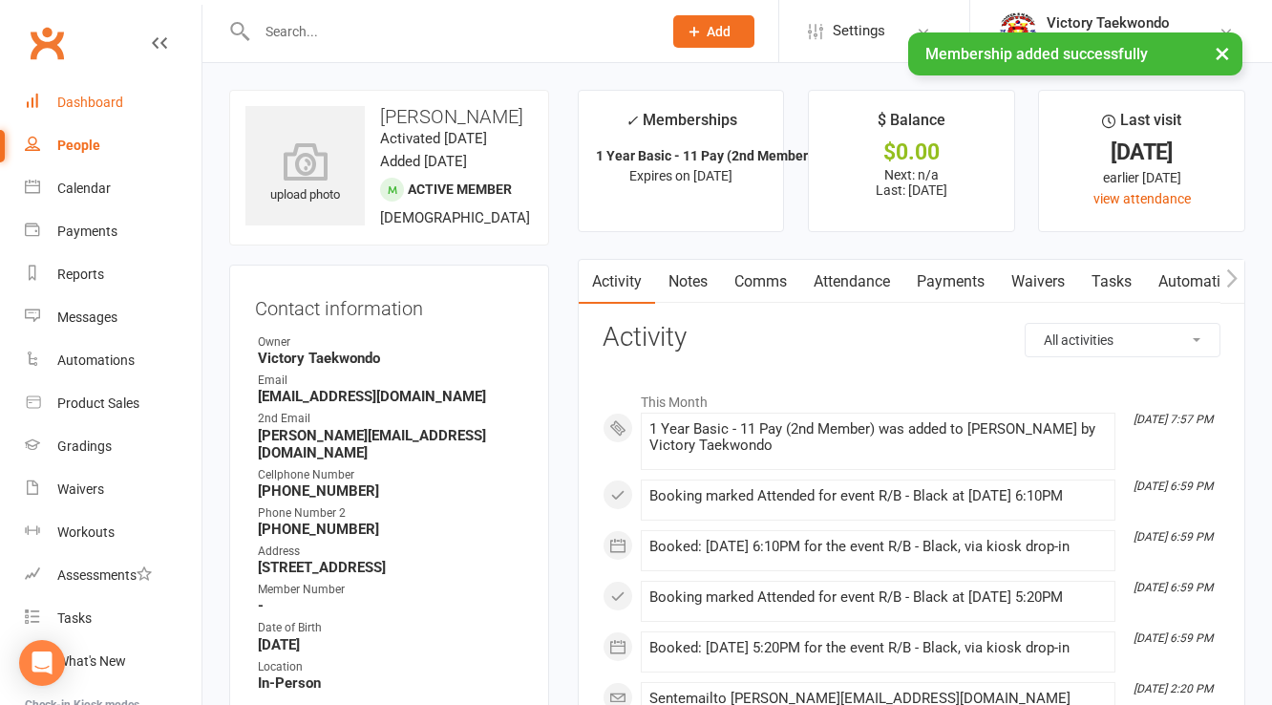
click at [116, 107] on div "Dashboard" at bounding box center [90, 102] width 66 height 15
